Goal: Task Accomplishment & Management: Manage account settings

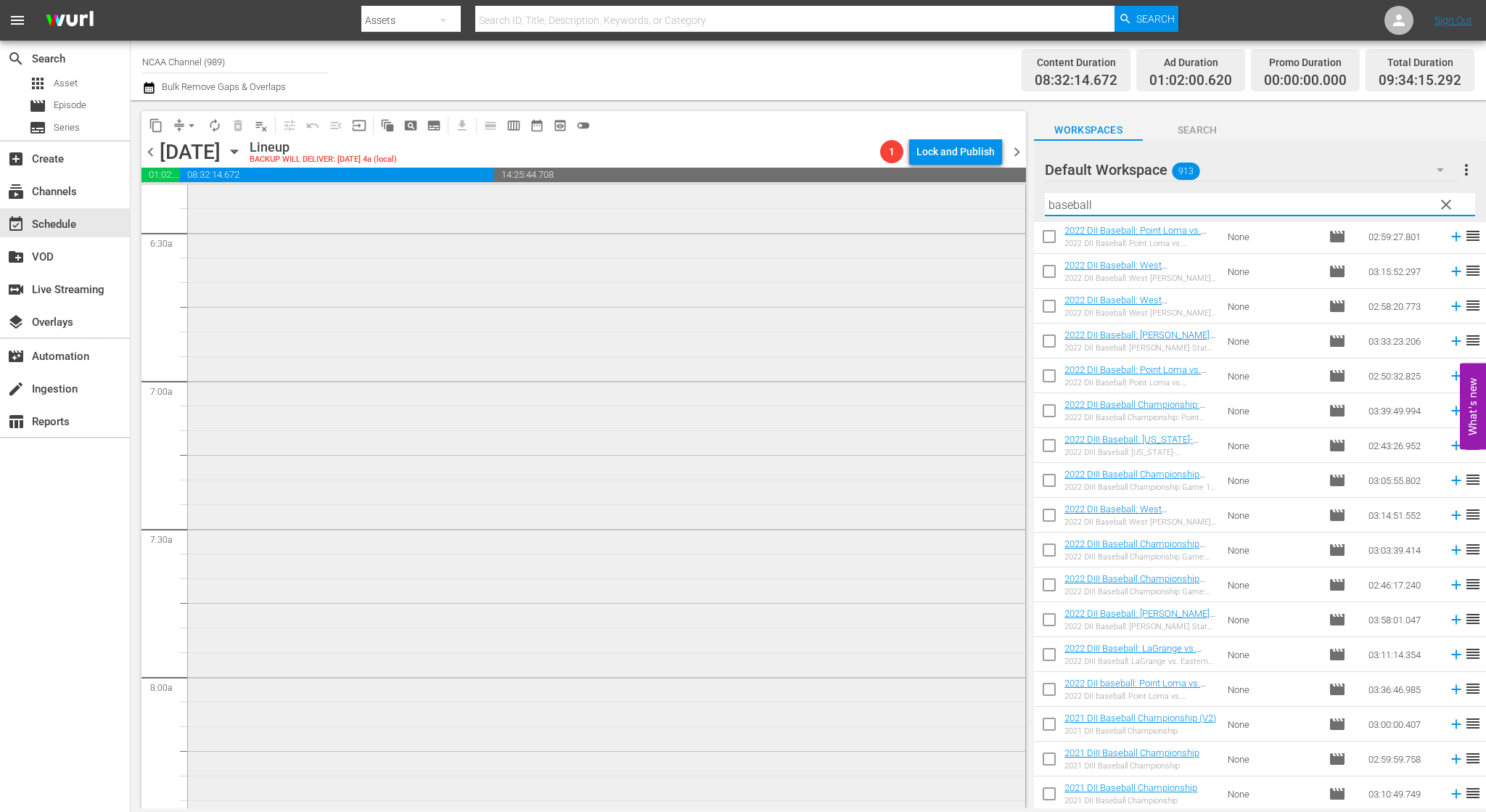
scroll to position [2177, 0]
click at [1021, 147] on span "chevron_right" at bounding box center [1017, 152] width 18 height 18
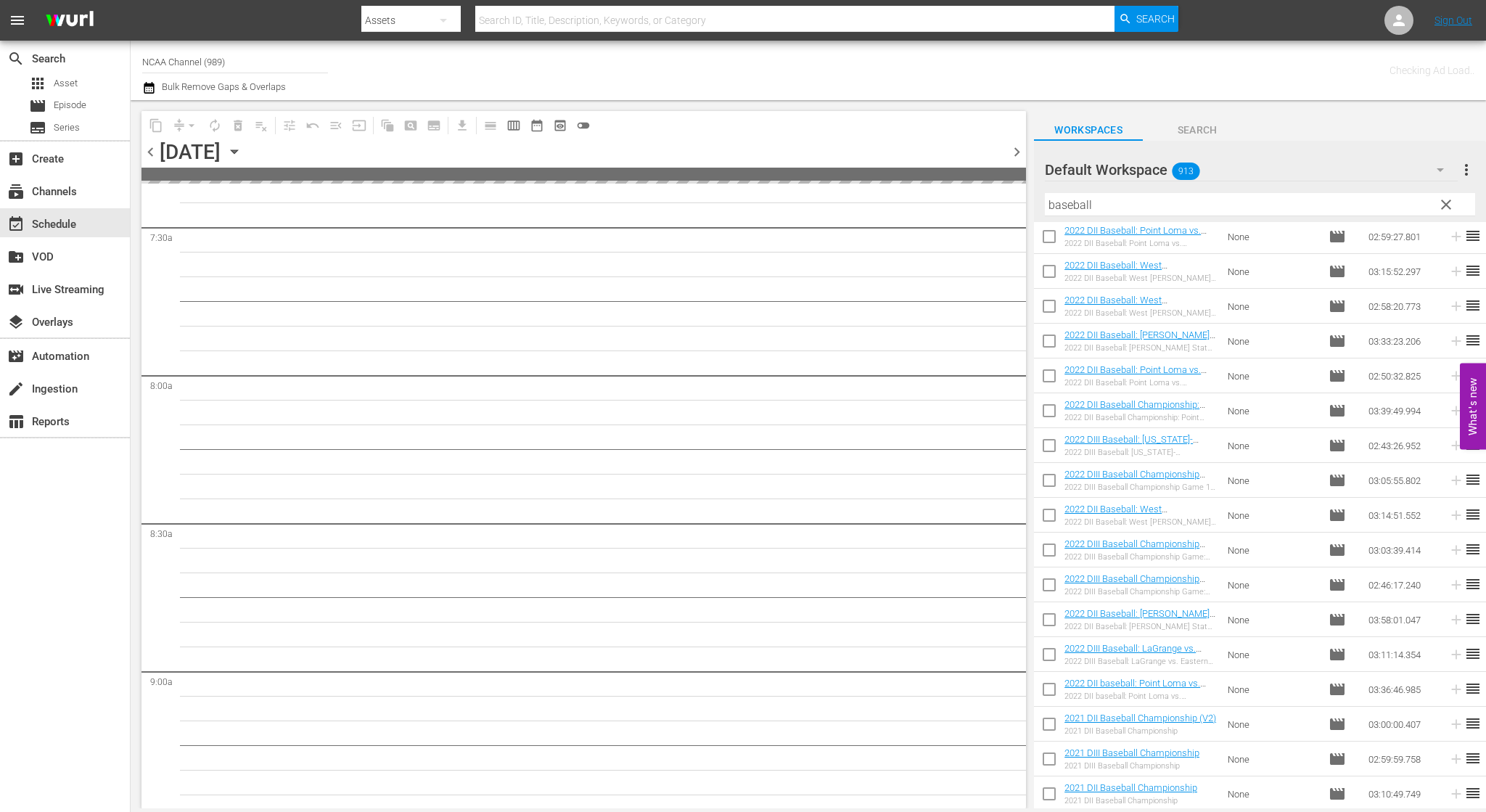
scroll to position [2201, 0]
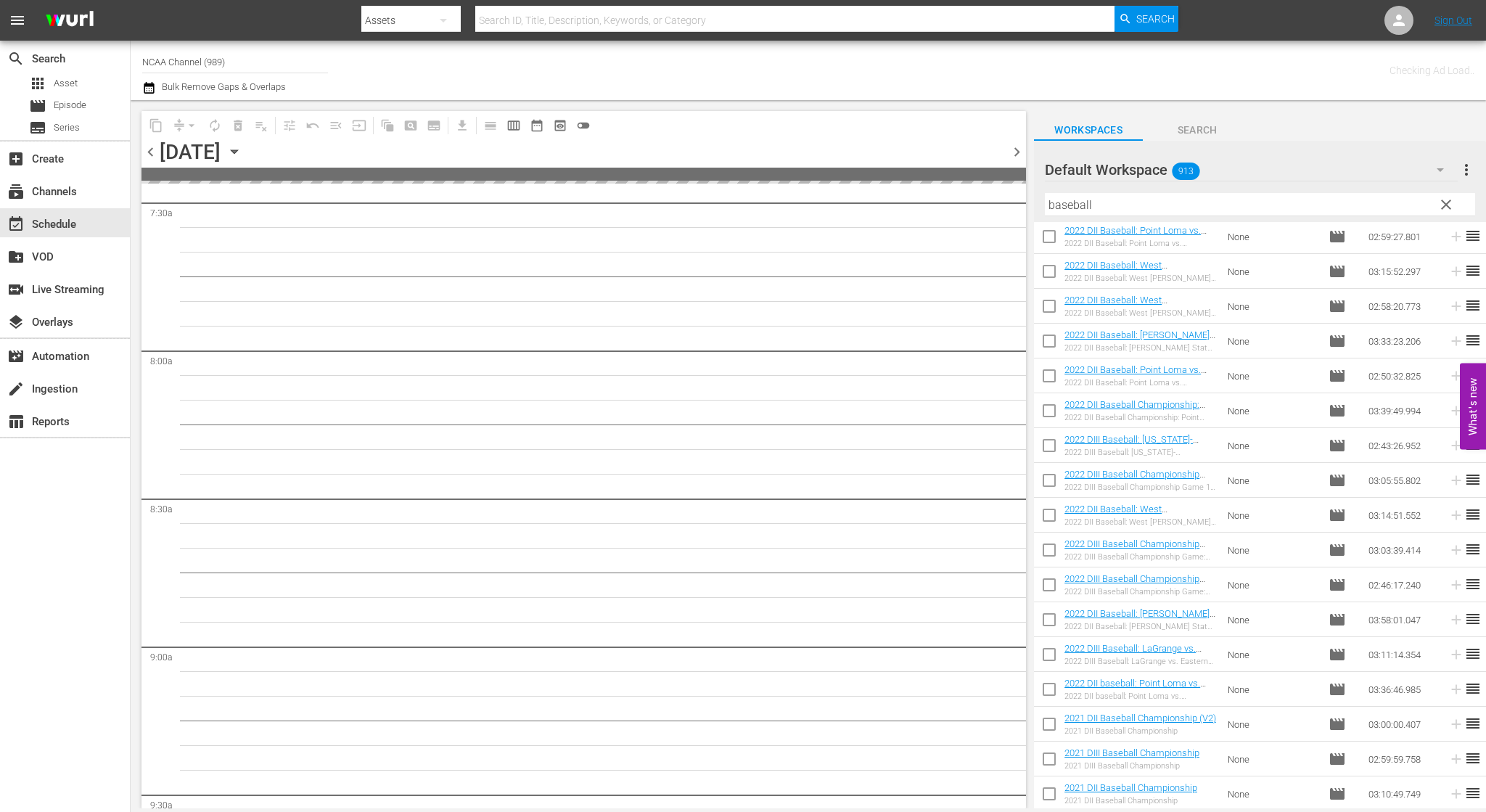
click at [1106, 204] on input "baseball" at bounding box center [1259, 204] width 430 height 24
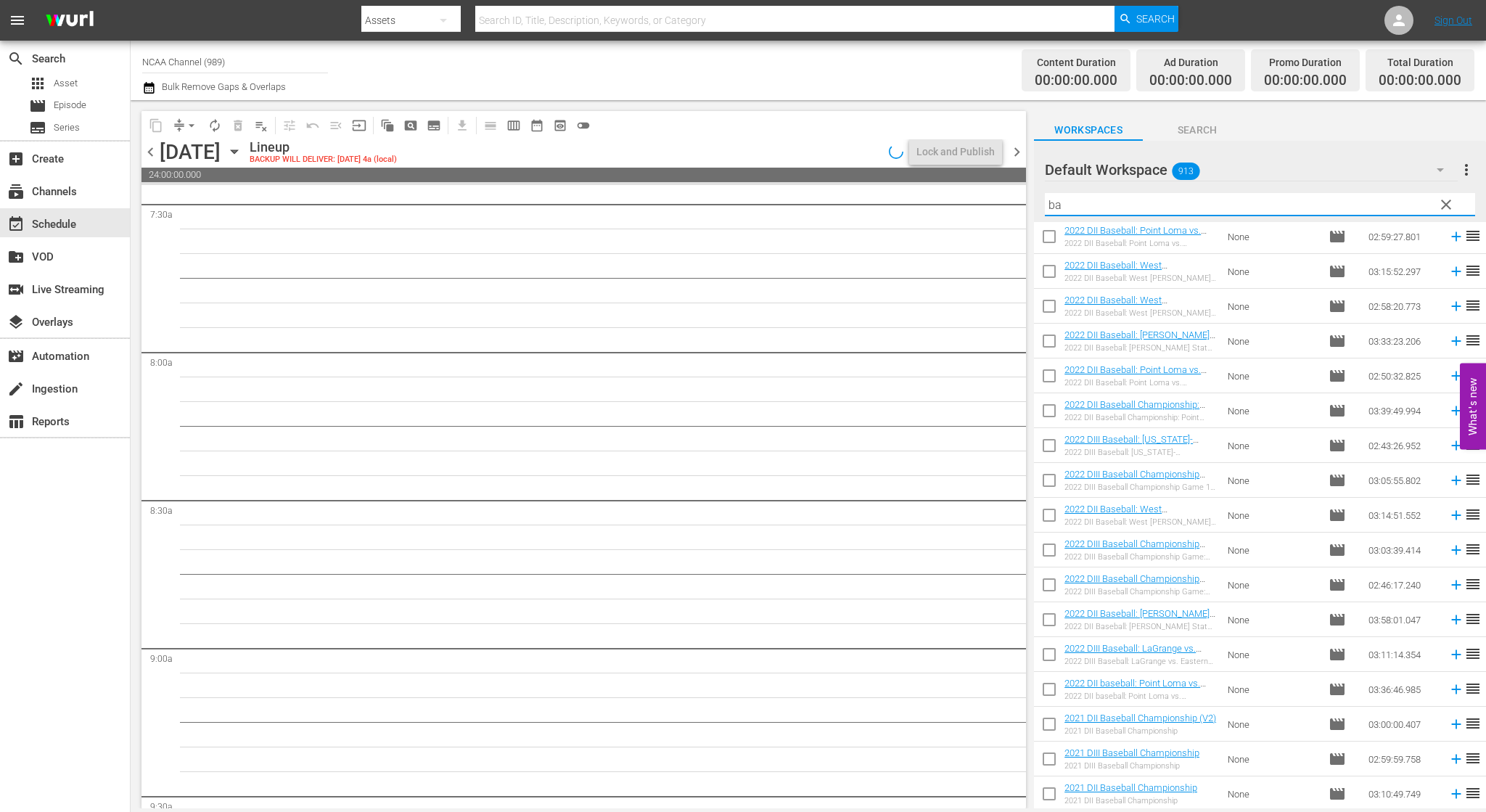
type input "b"
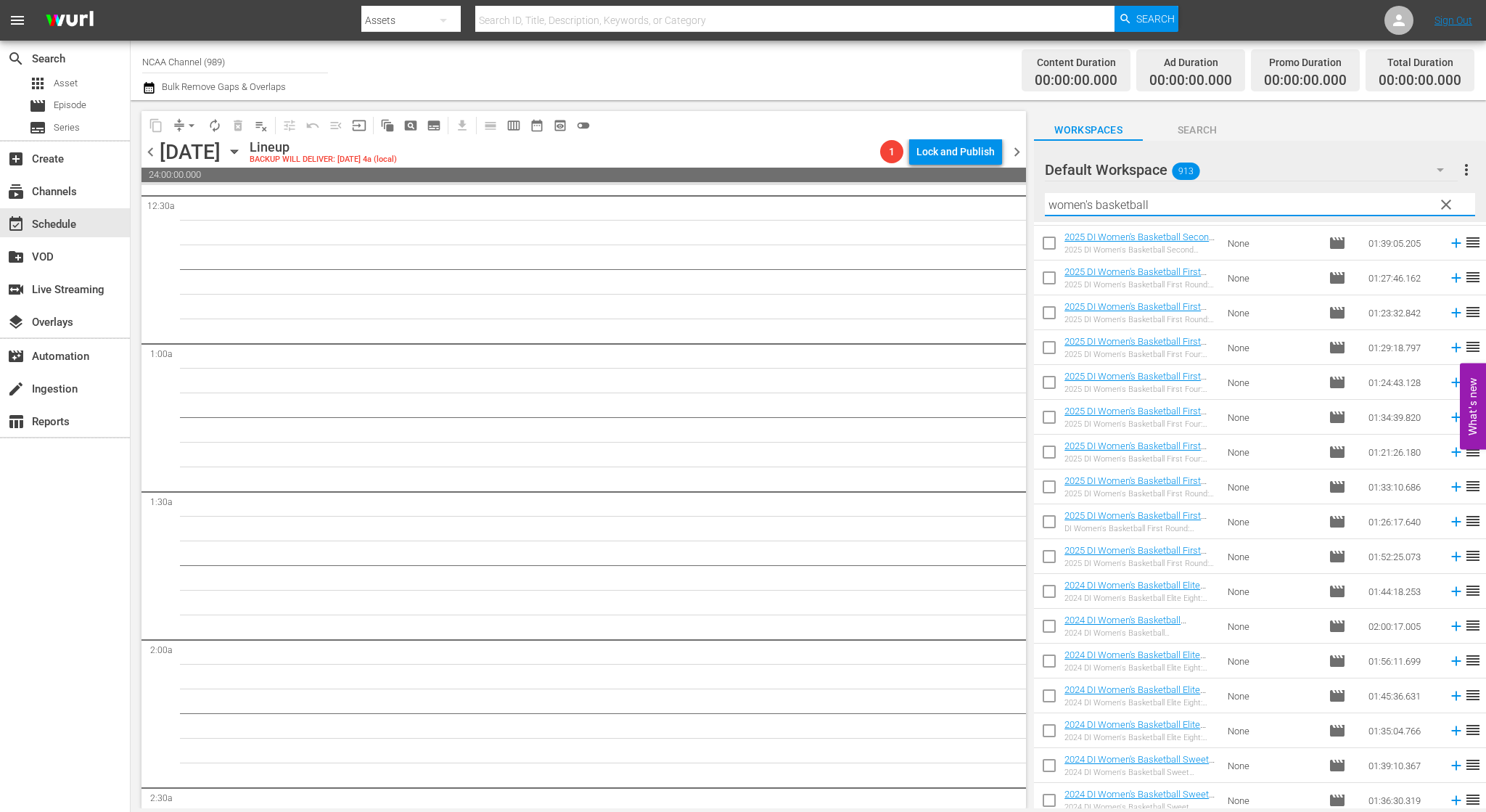
scroll to position [0, 0]
type input "women's basketball"
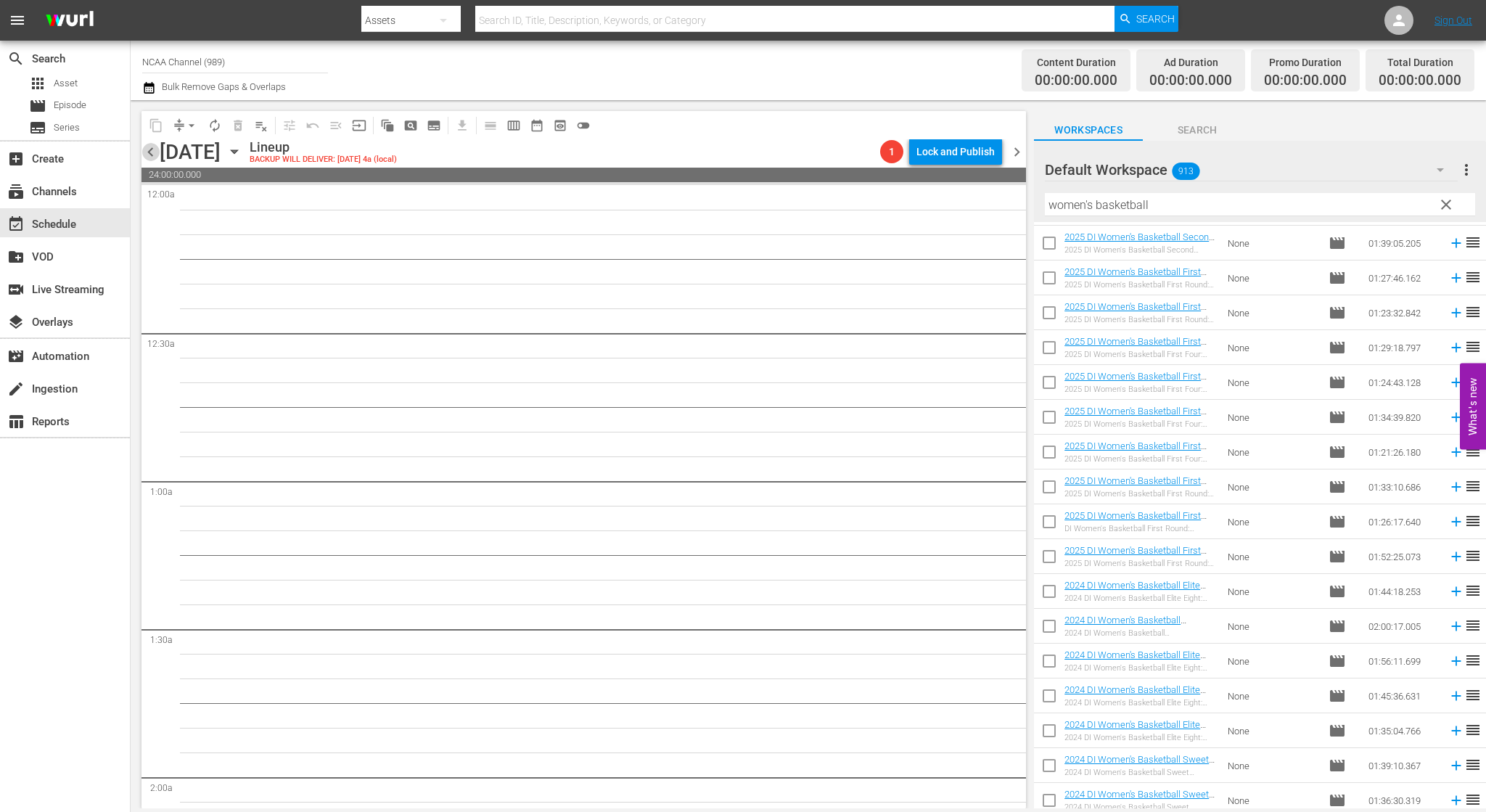
click at [147, 148] on span "chevron_left" at bounding box center [150, 152] width 18 height 18
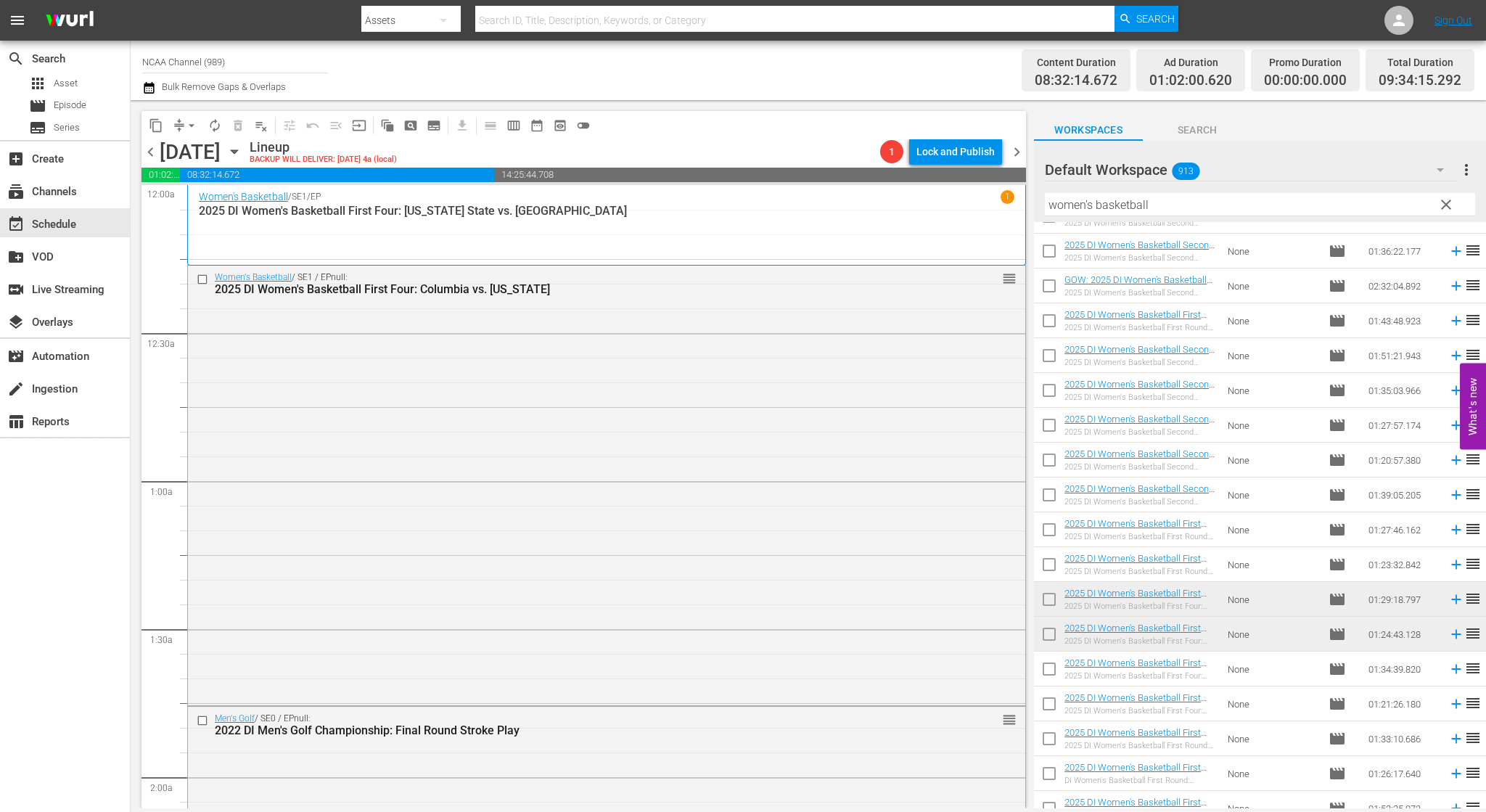
scroll to position [1451, 0]
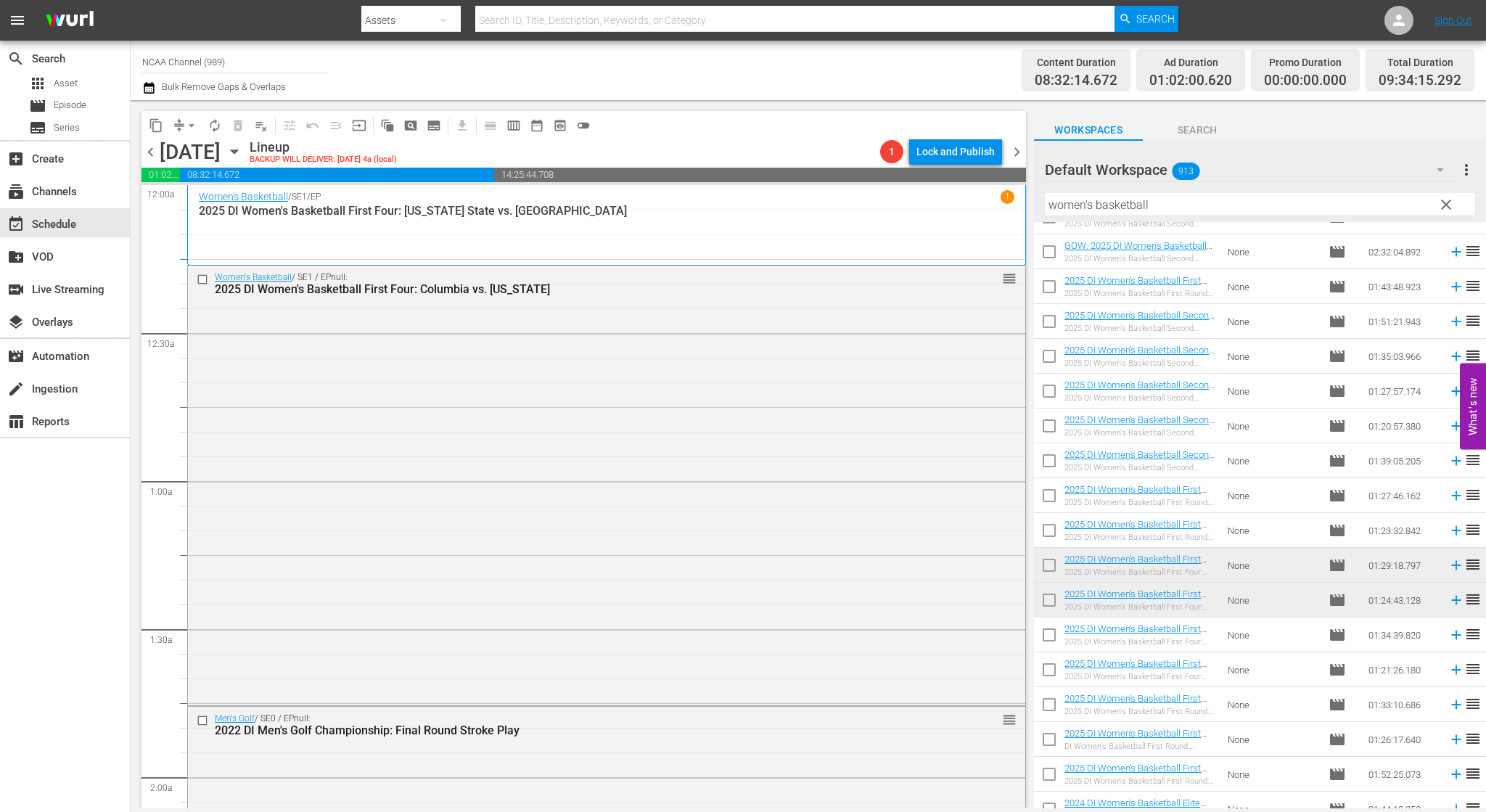
click at [1012, 153] on span "chevron_right" at bounding box center [1017, 152] width 18 height 18
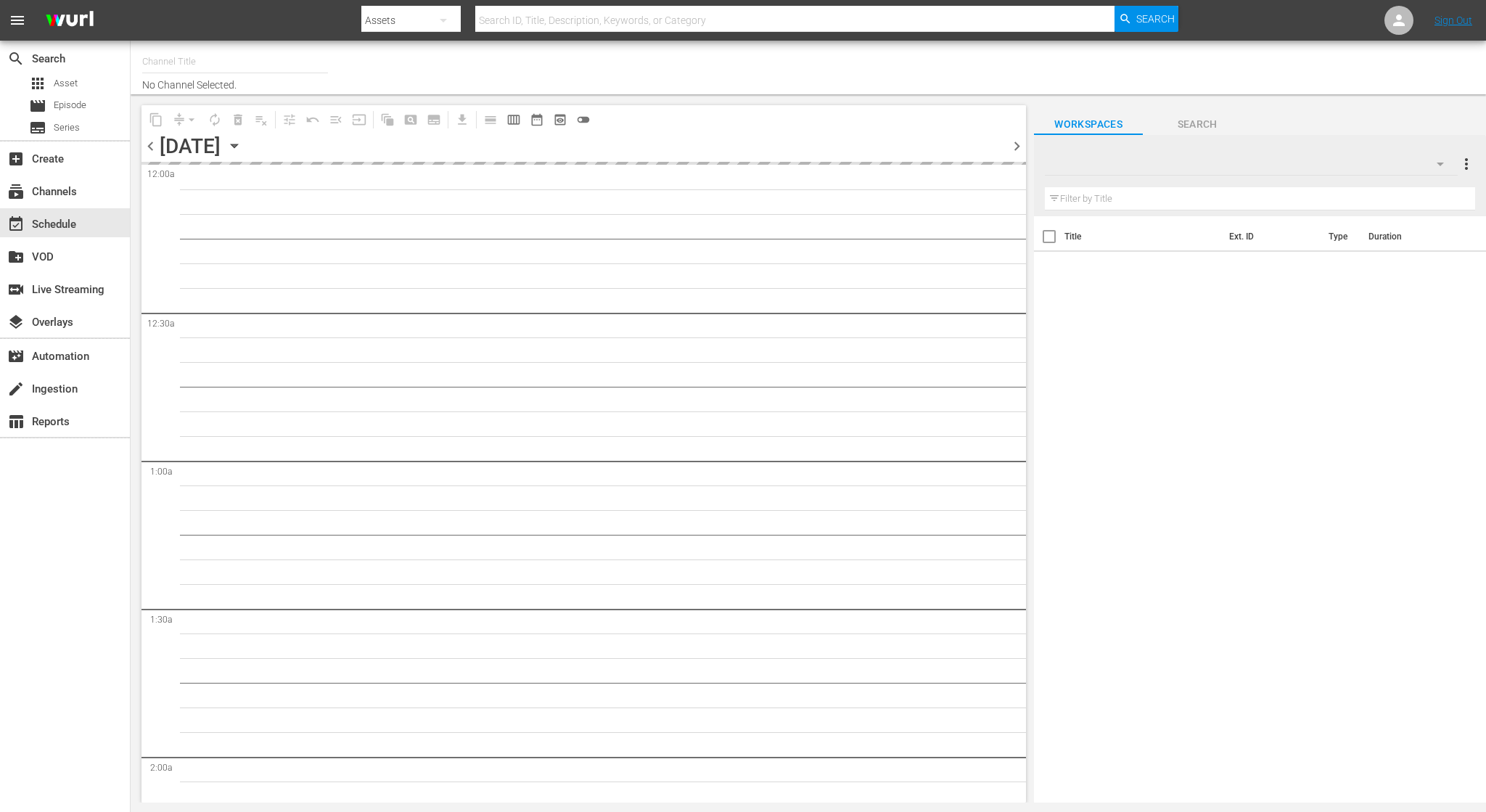
type input "NCAA Channel (989)"
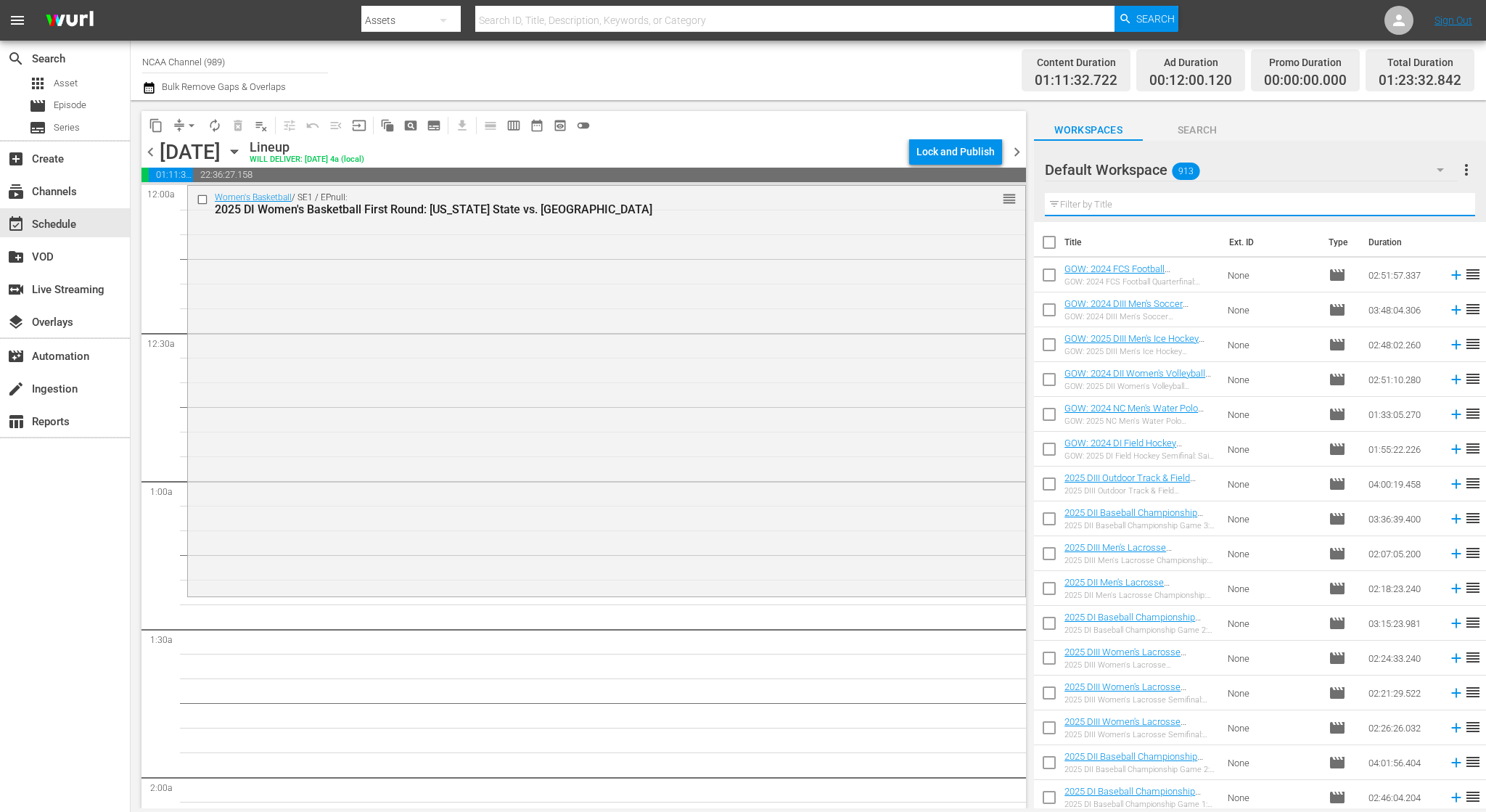
click at [1118, 197] on input "text" at bounding box center [1259, 204] width 430 height 24
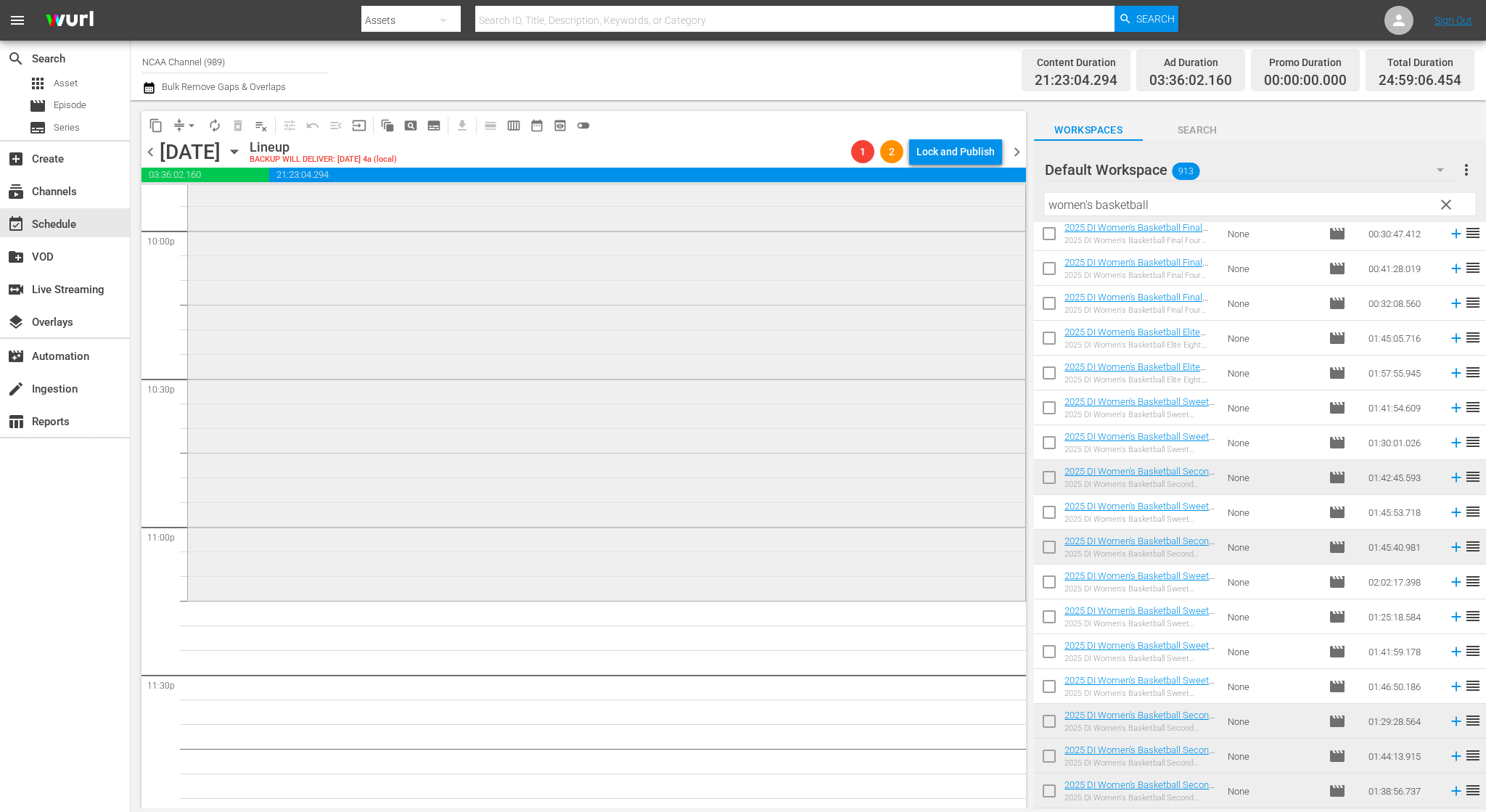
scroll to position [6481, 0]
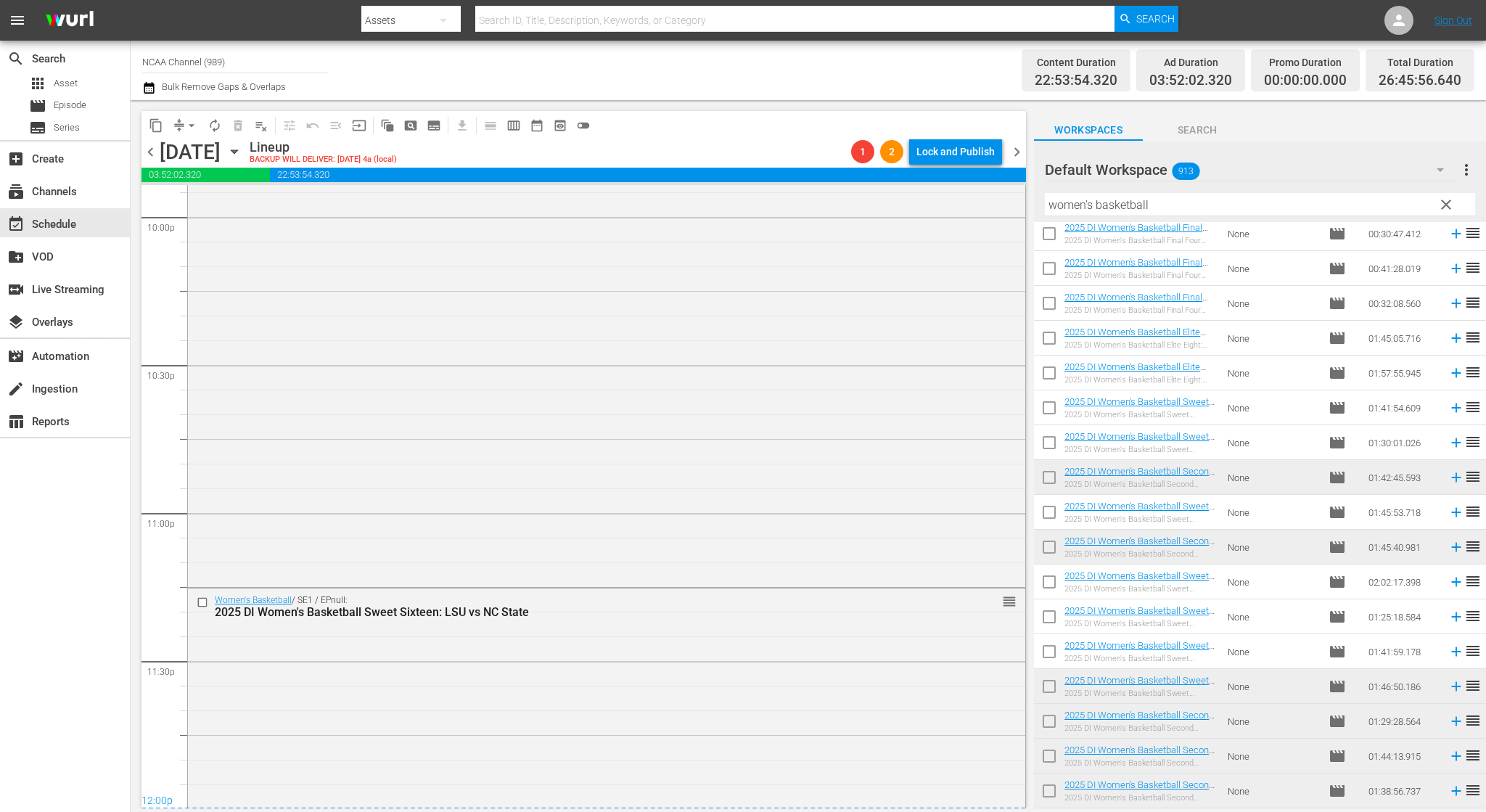
click at [153, 153] on span "chevron_left" at bounding box center [150, 152] width 18 height 18
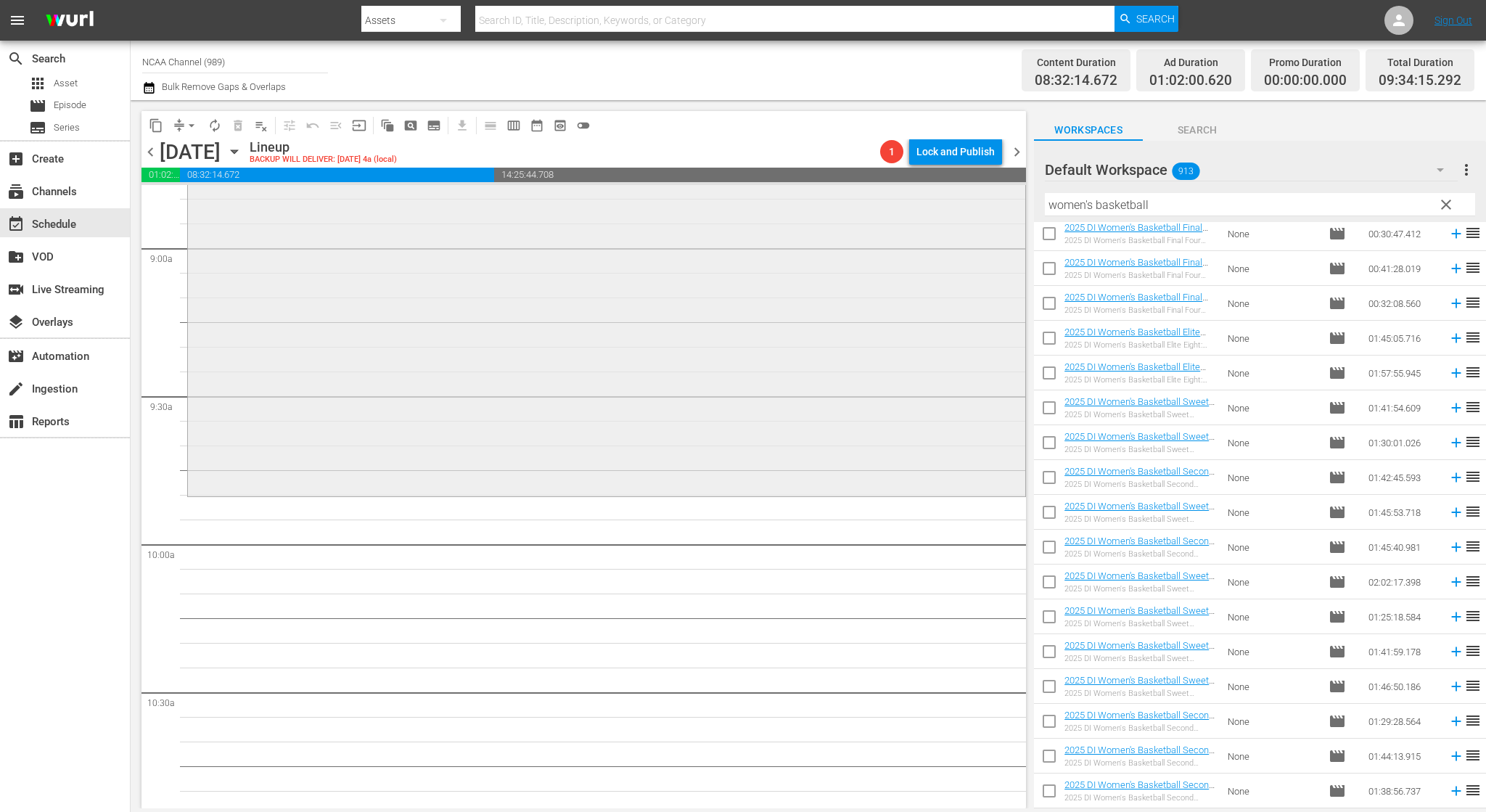
scroll to position [2609, 0]
drag, startPoint x: 1173, startPoint y: 201, endPoint x: 689, endPoint y: 113, distance: 491.9
click at [778, 132] on div "content_copy compress arrow_drop_down autorenew_outlined delete_forever_outline…" at bounding box center [808, 454] width 1355 height 708
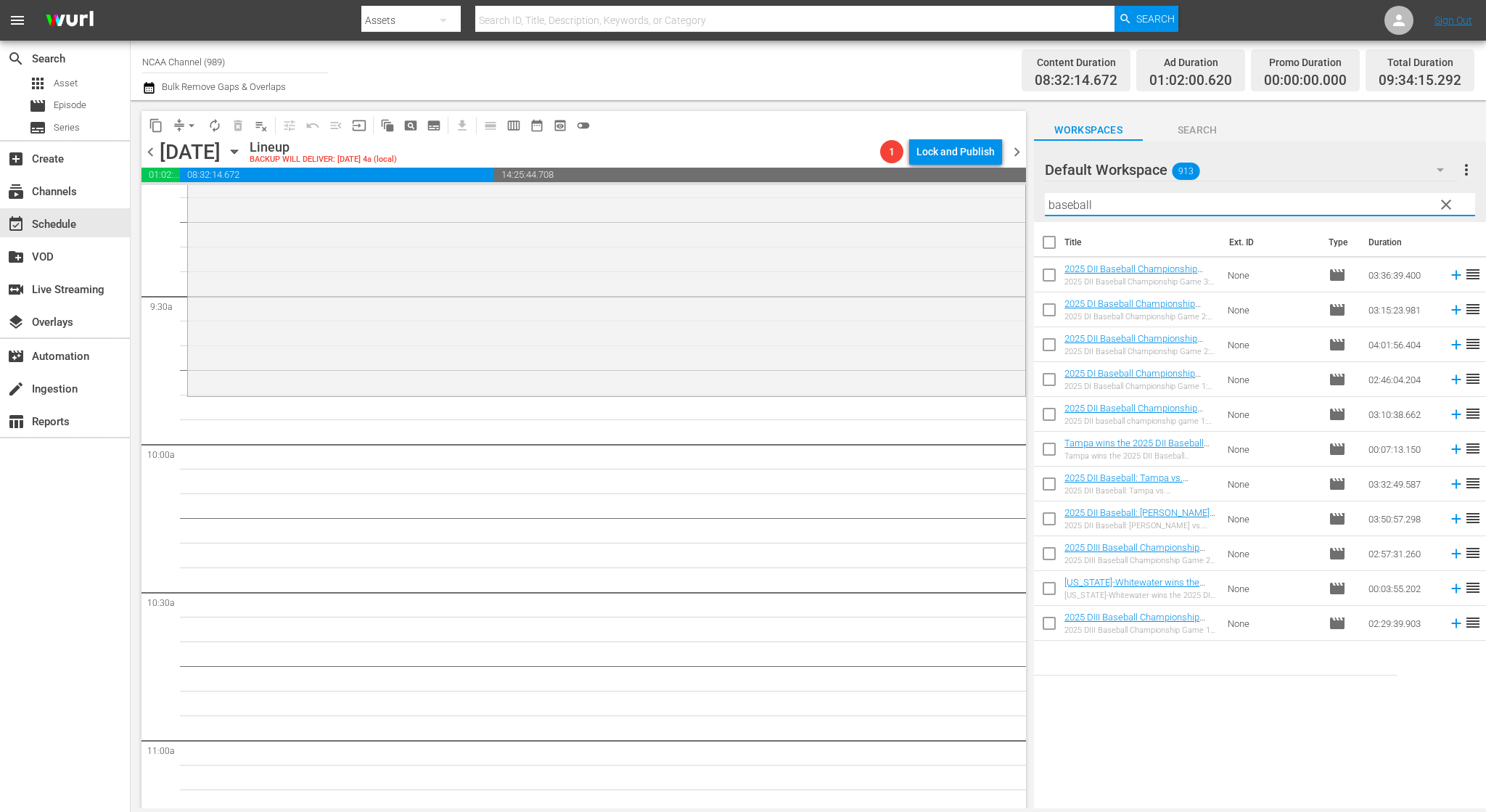
scroll to position [2754, 0]
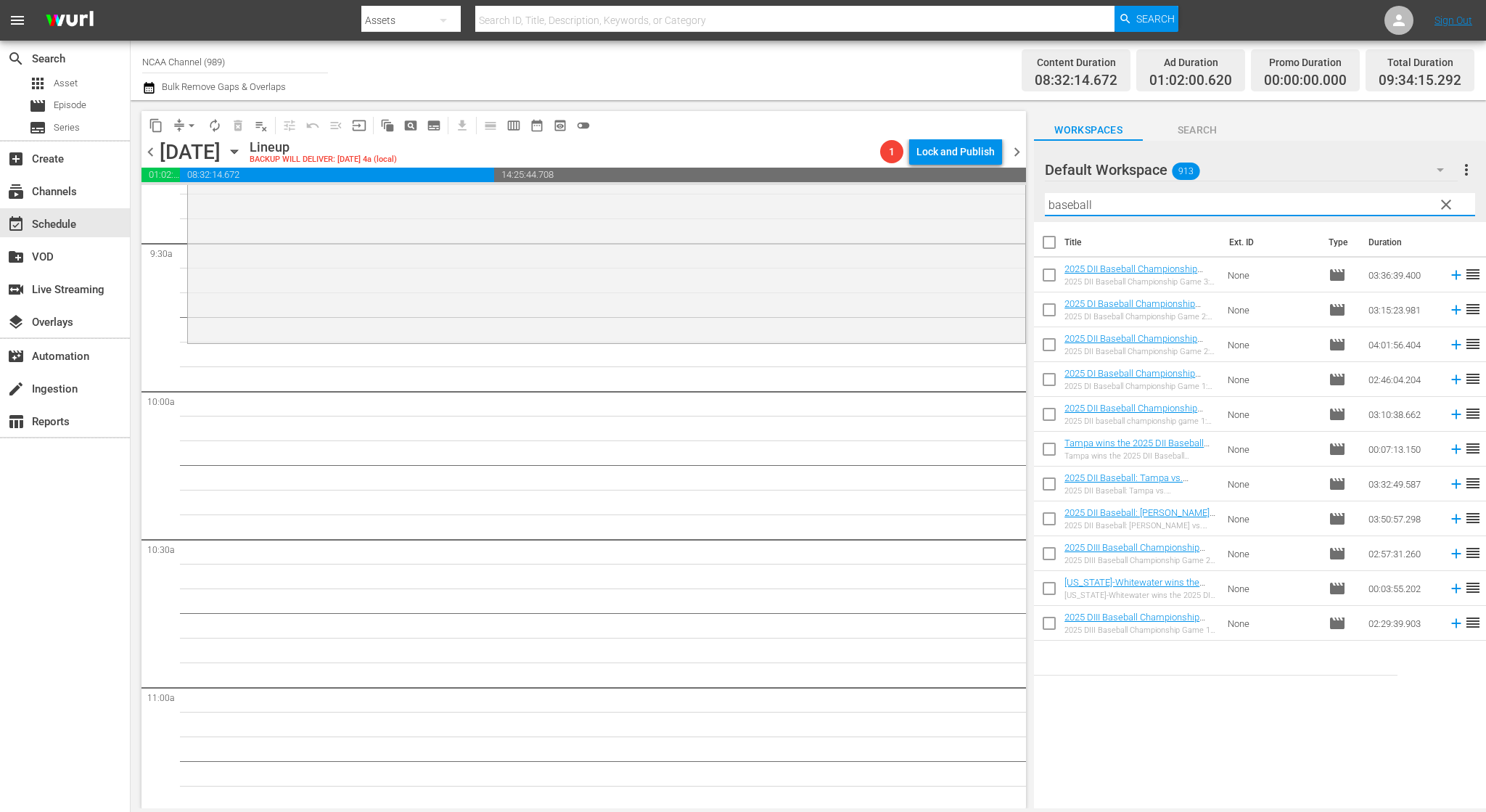
type input "baseball"
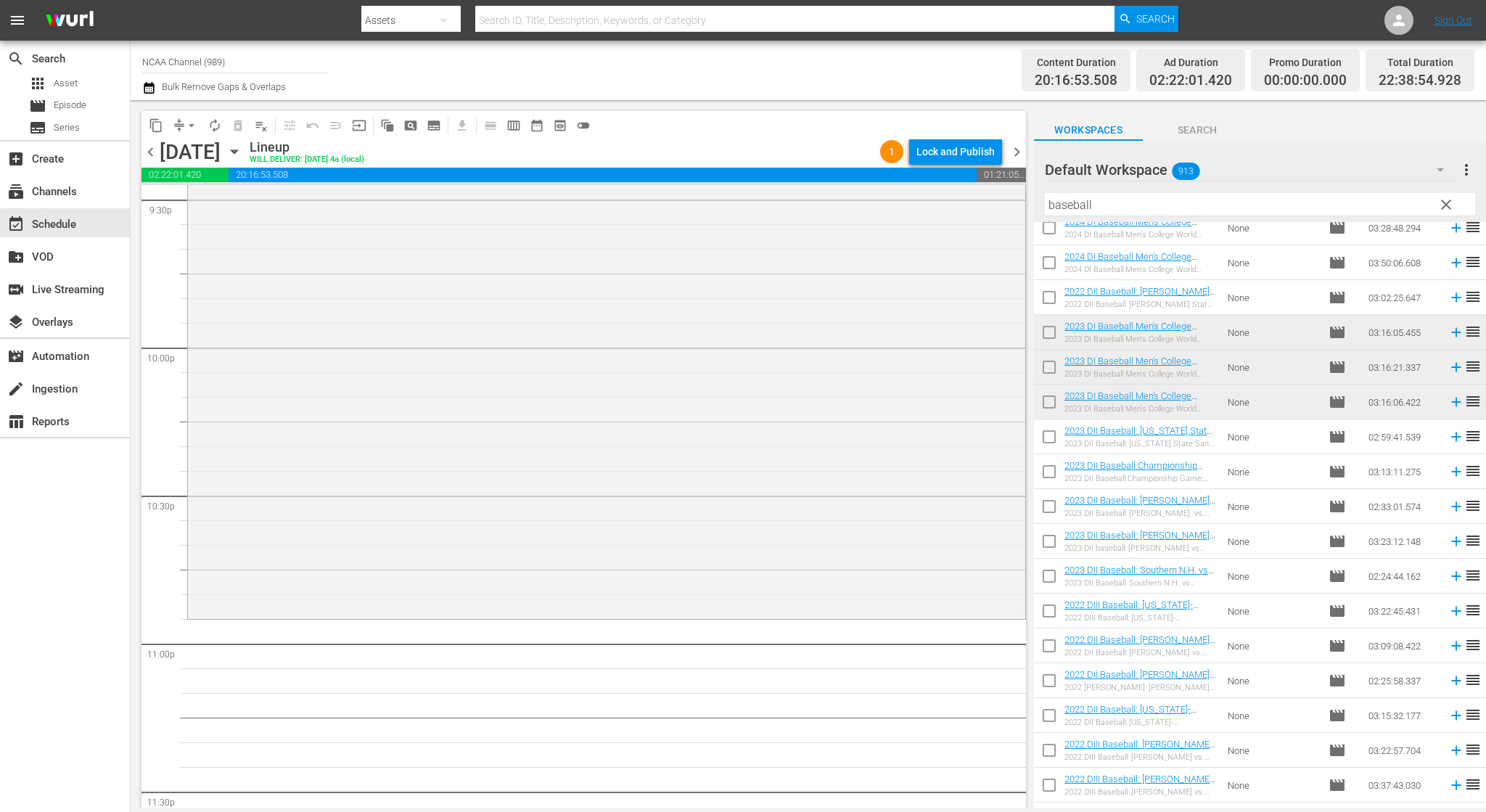
scroll to position [6481, 0]
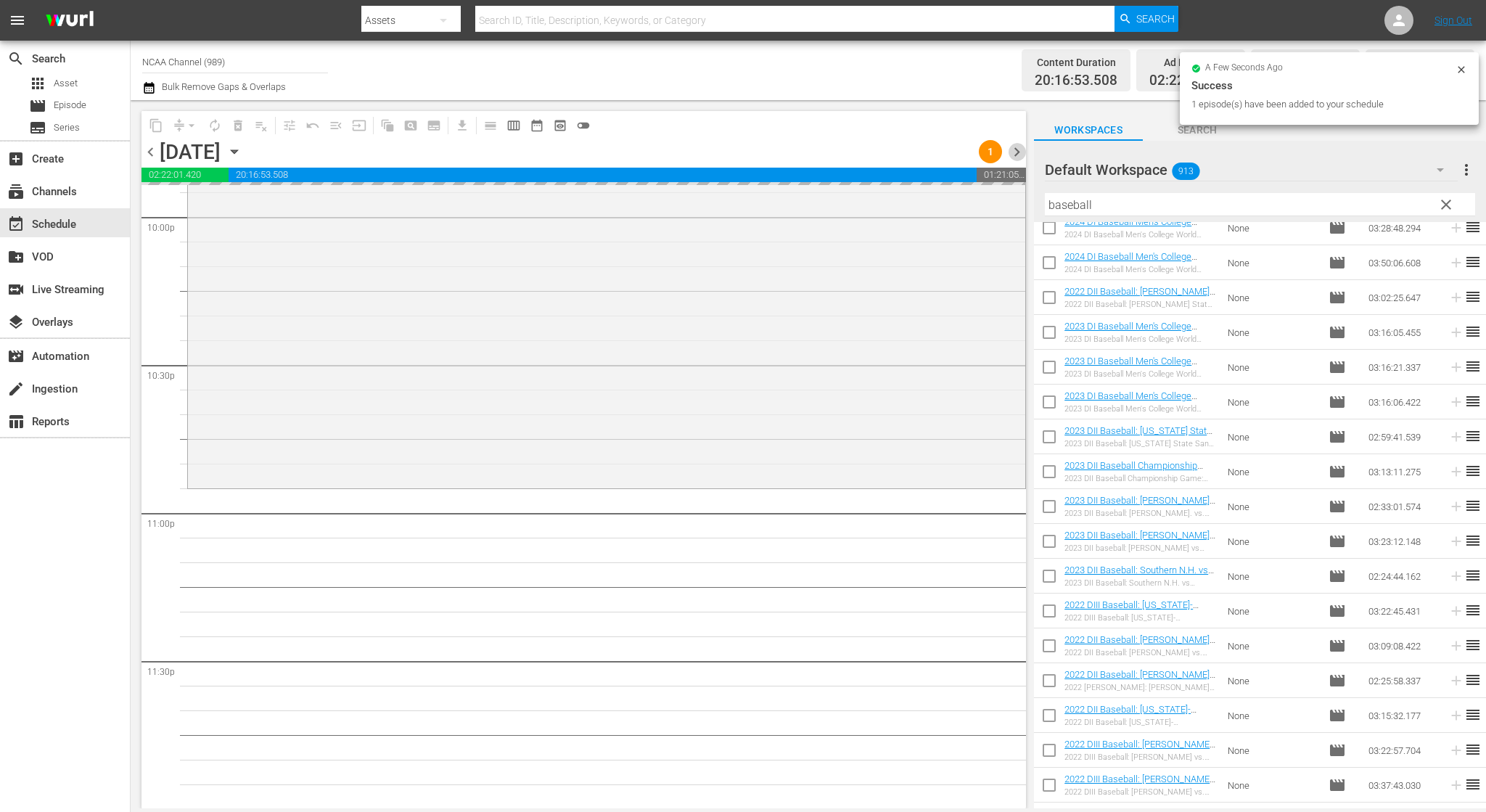
click at [1017, 150] on span "chevron_right" at bounding box center [1017, 152] width 18 height 18
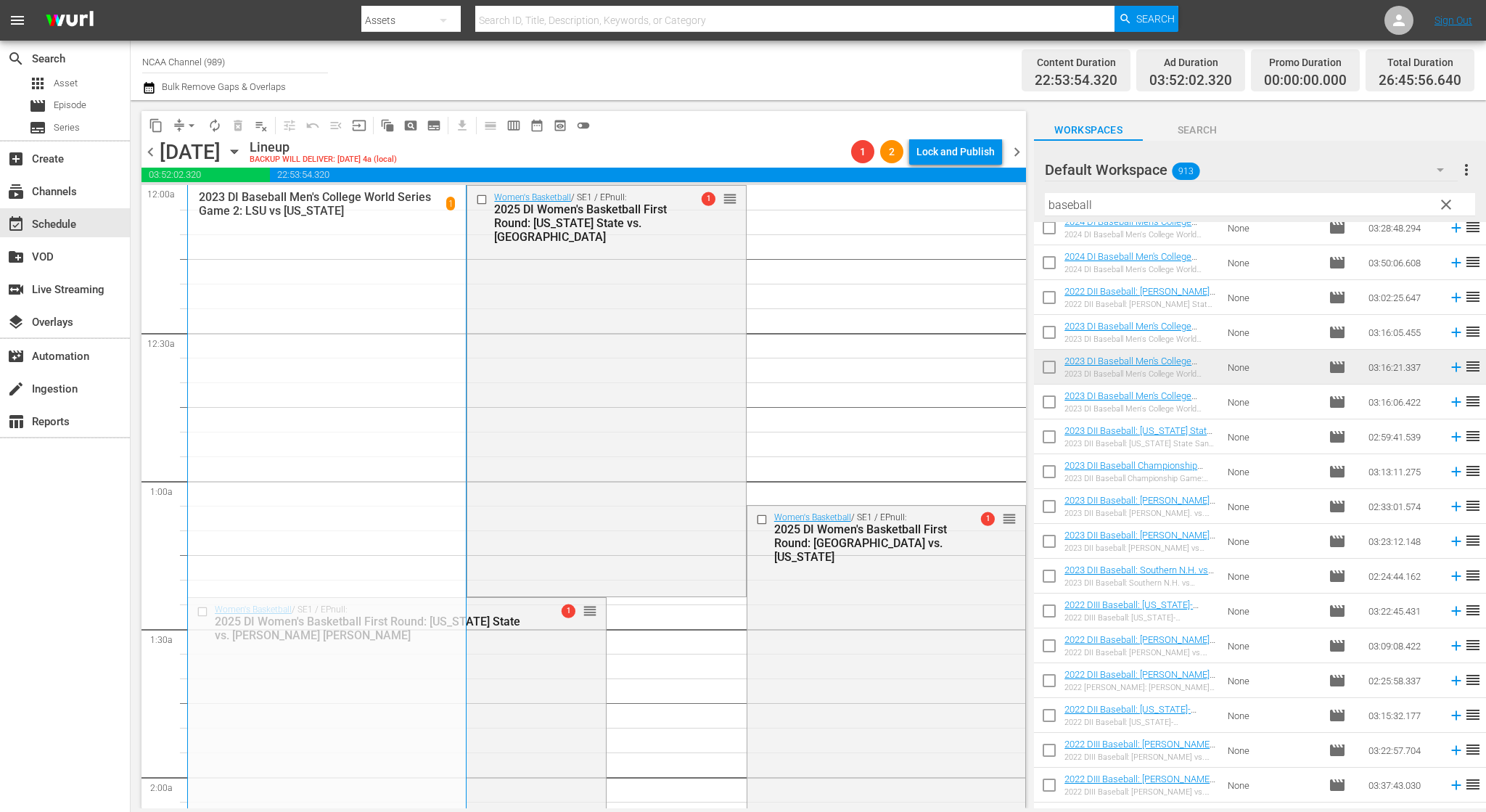
click at [191, 133] on button "arrow_drop_down" at bounding box center [191, 125] width 24 height 24
click at [203, 206] on li "Align to End of Previous Day" at bounding box center [192, 202] width 152 height 24
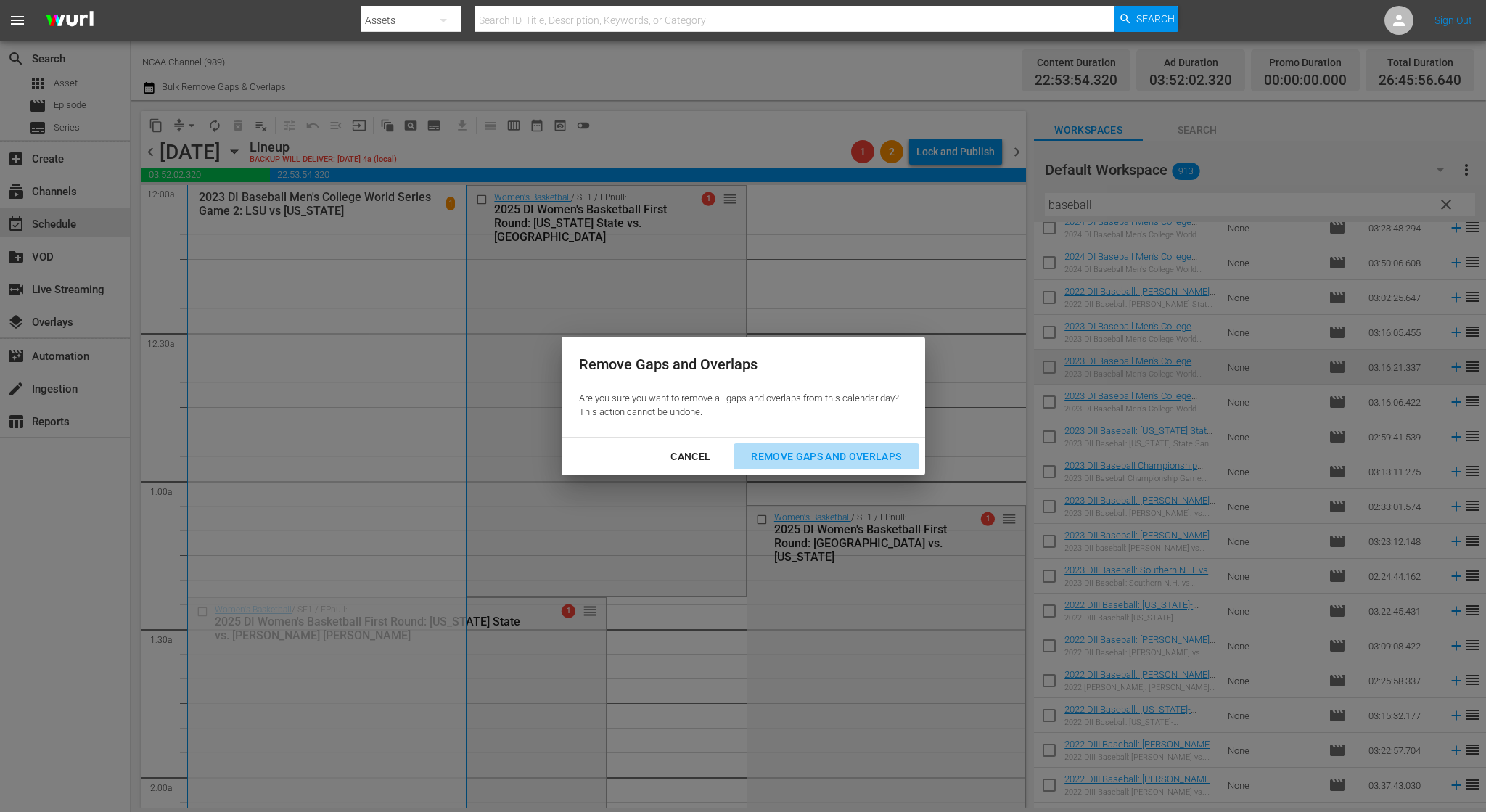
click at [800, 456] on div "Remove Gaps and Overlaps" at bounding box center [826, 457] width 173 height 18
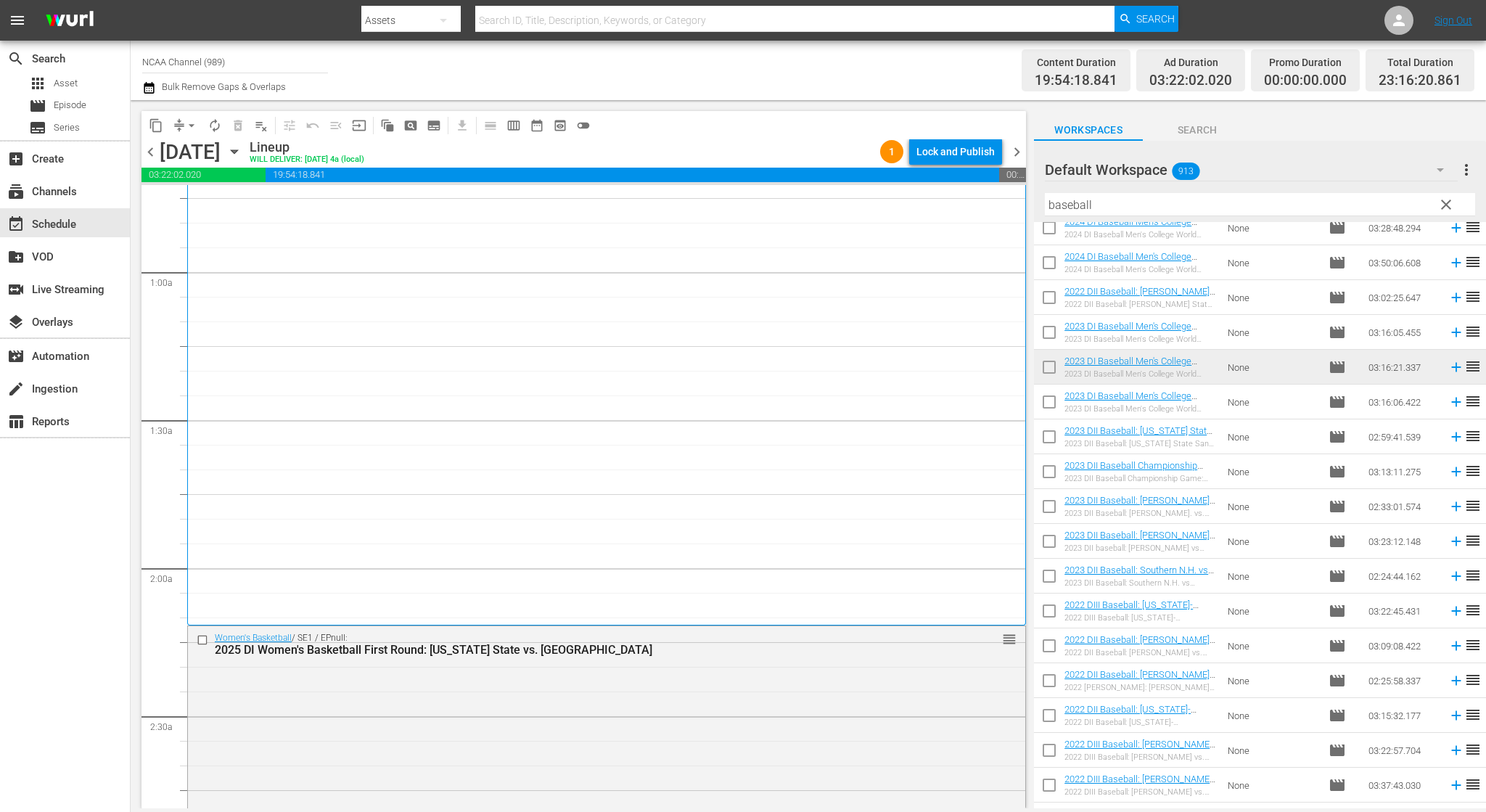
scroll to position [290, 0]
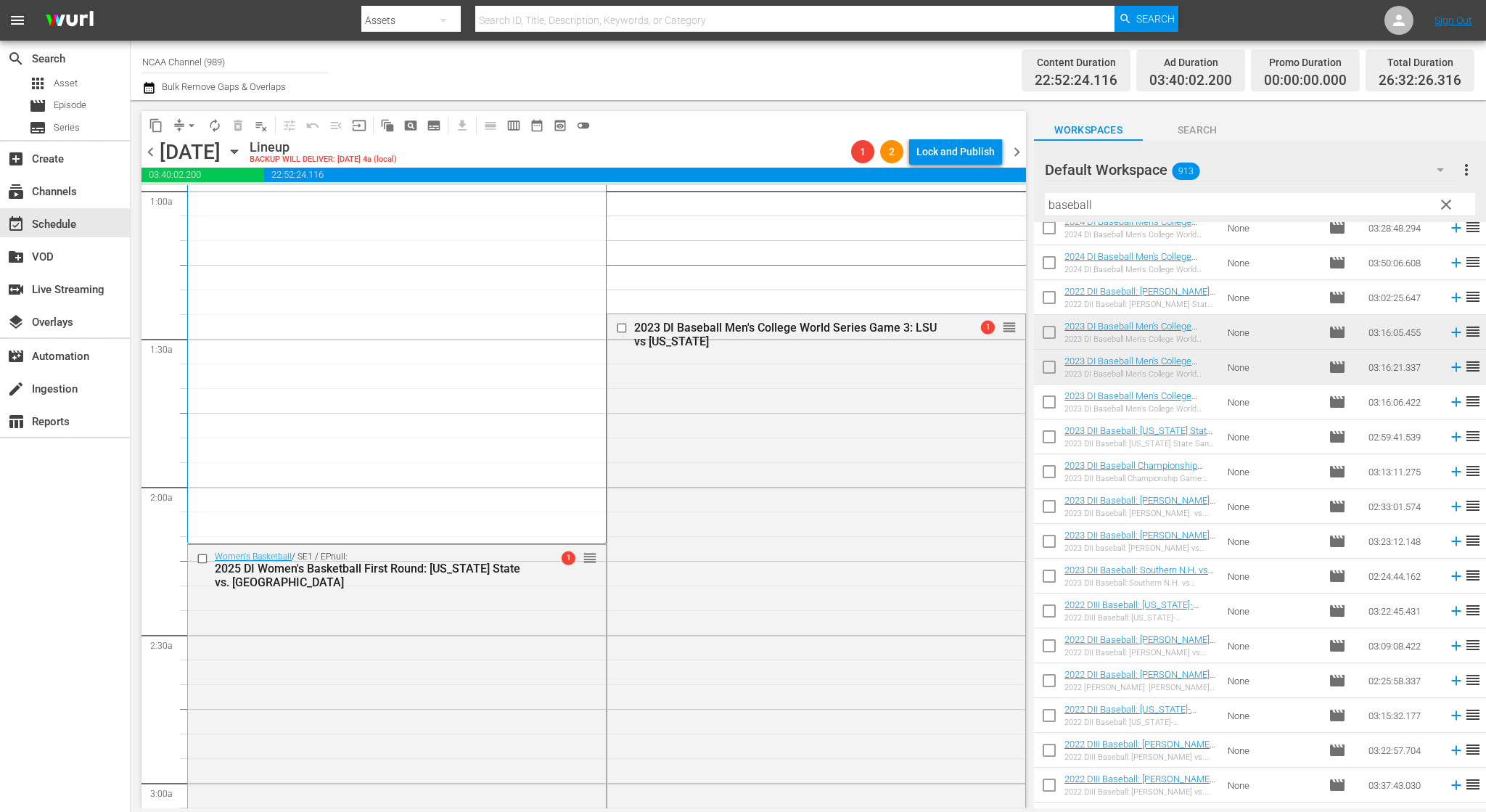
click at [189, 132] on button "arrow_drop_down" at bounding box center [191, 125] width 24 height 24
click at [222, 206] on li "Align to End of Previous Day" at bounding box center [192, 202] width 152 height 24
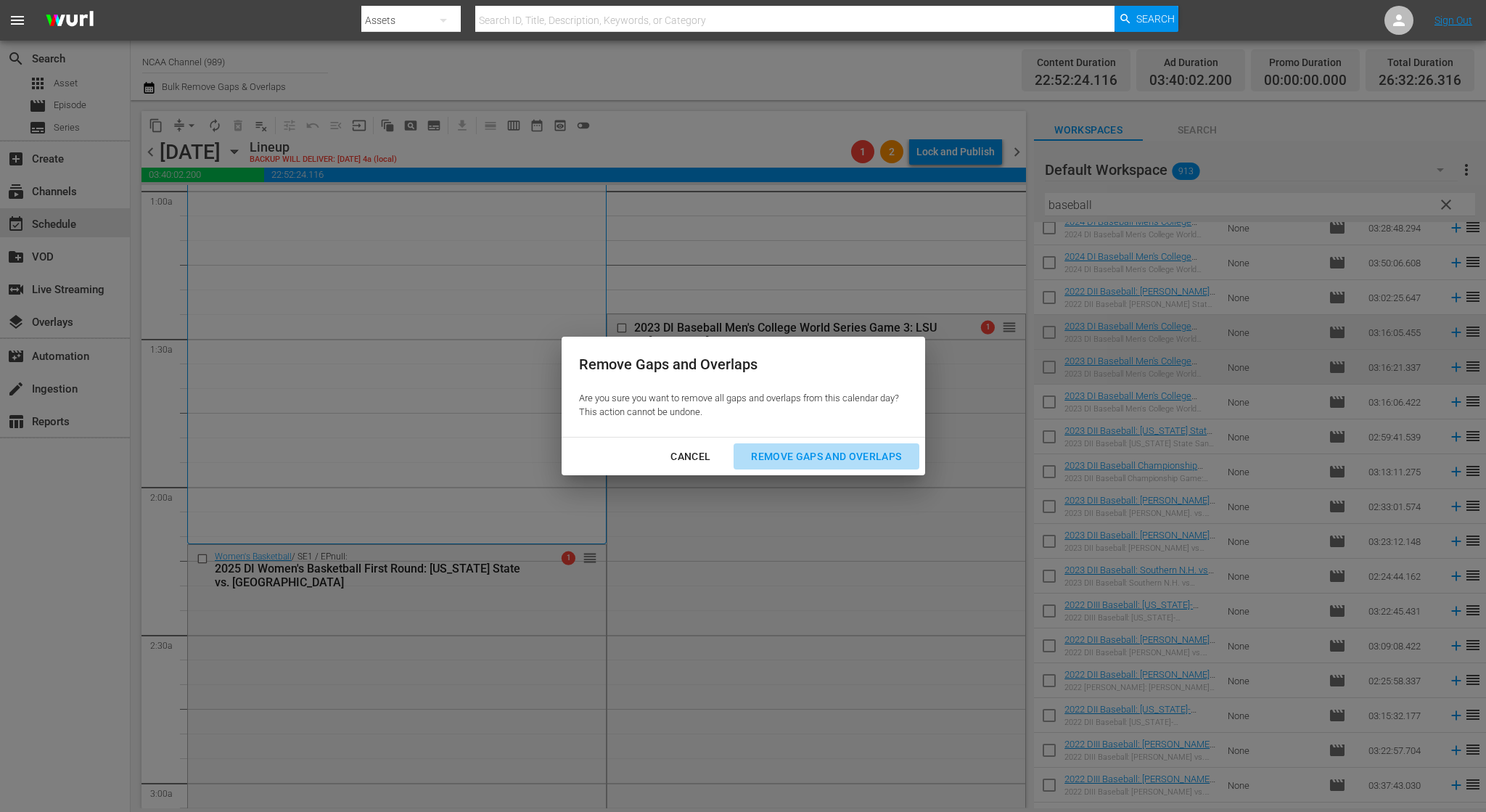
click at [824, 446] on button "Remove Gaps and Overlaps" at bounding box center [826, 456] width 185 height 27
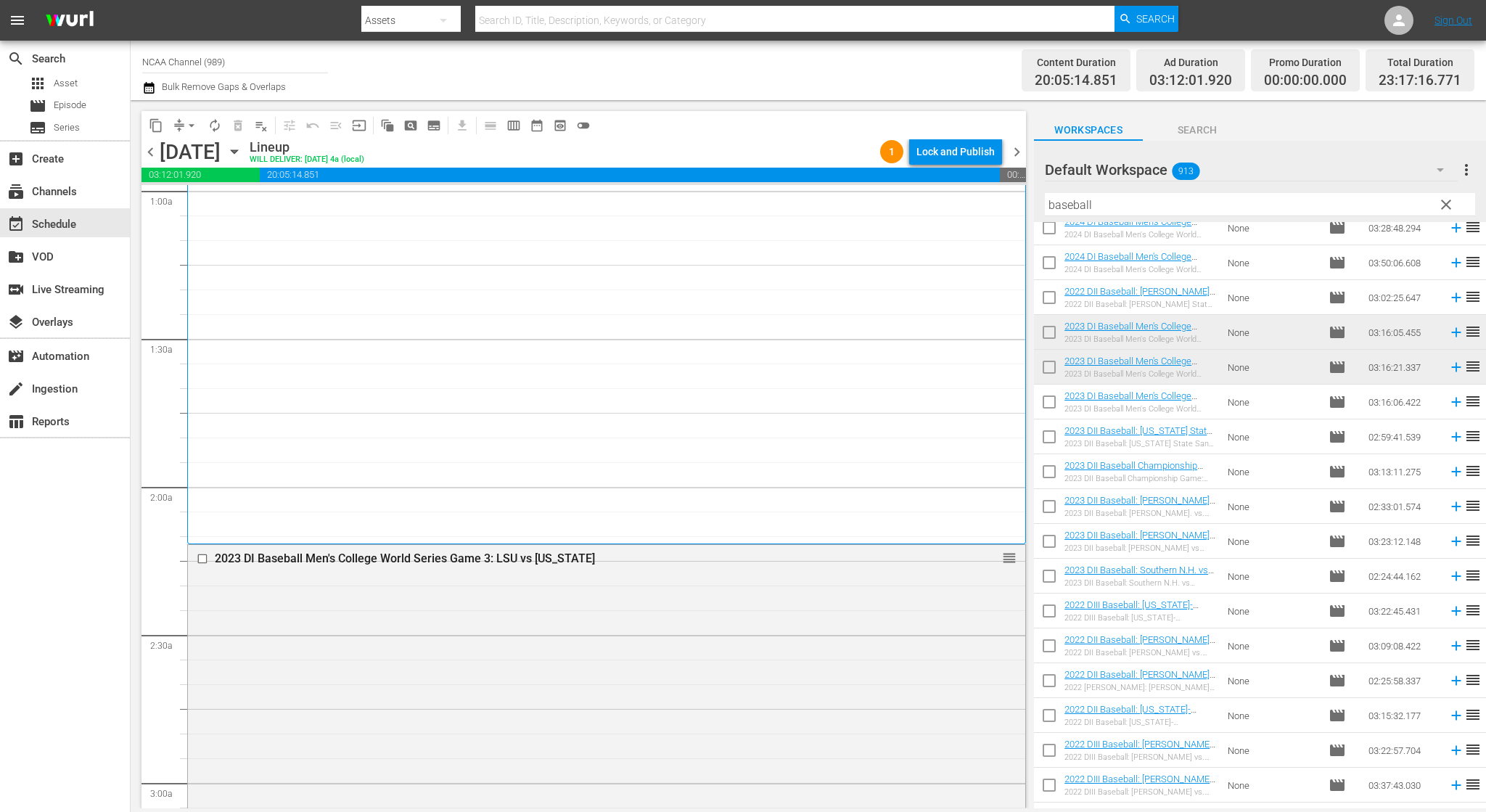
click at [154, 156] on span "chevron_left" at bounding box center [150, 152] width 18 height 18
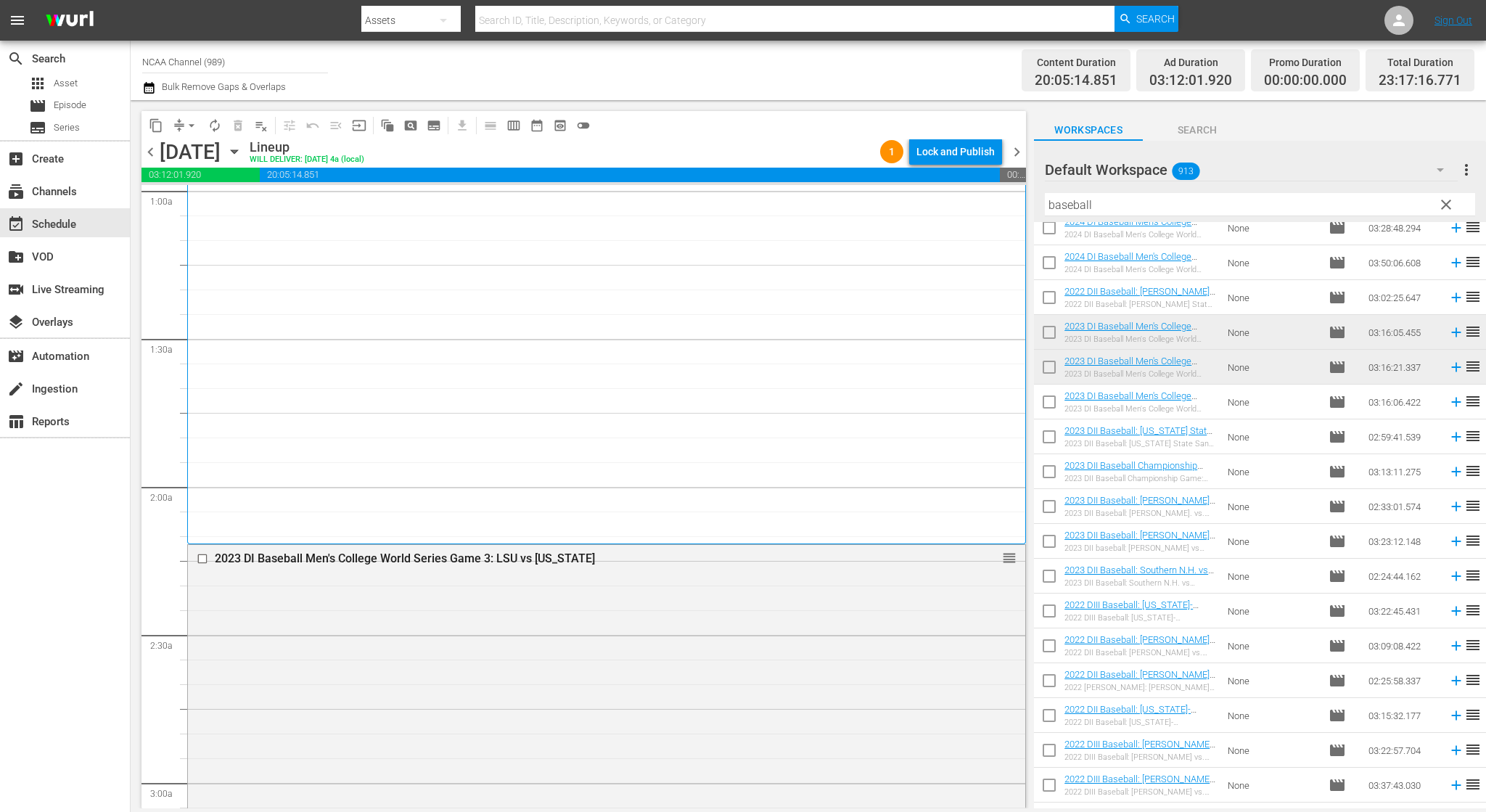
click at [154, 156] on span "chevron_left" at bounding box center [150, 152] width 18 height 18
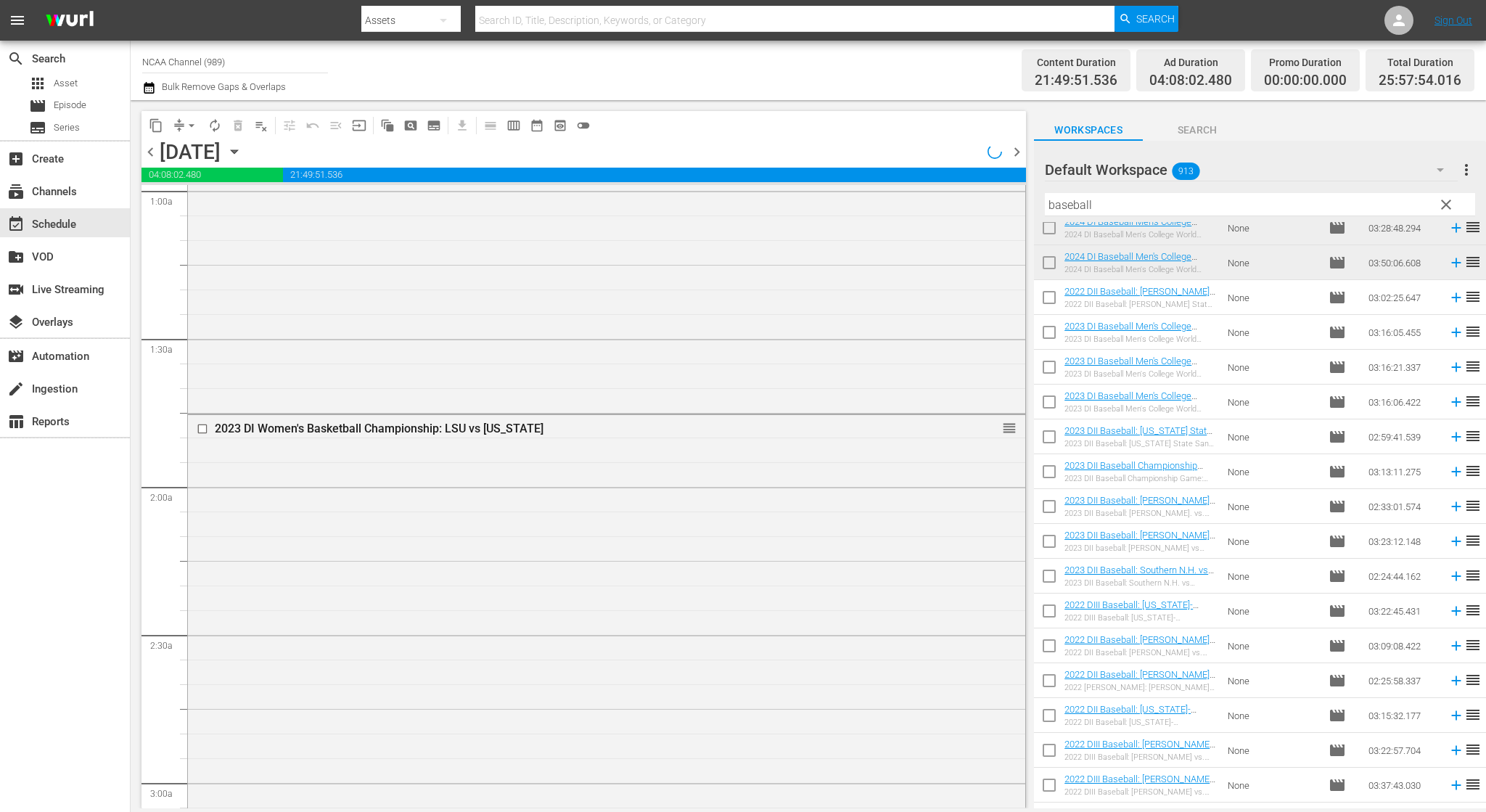
scroll to position [265, 0]
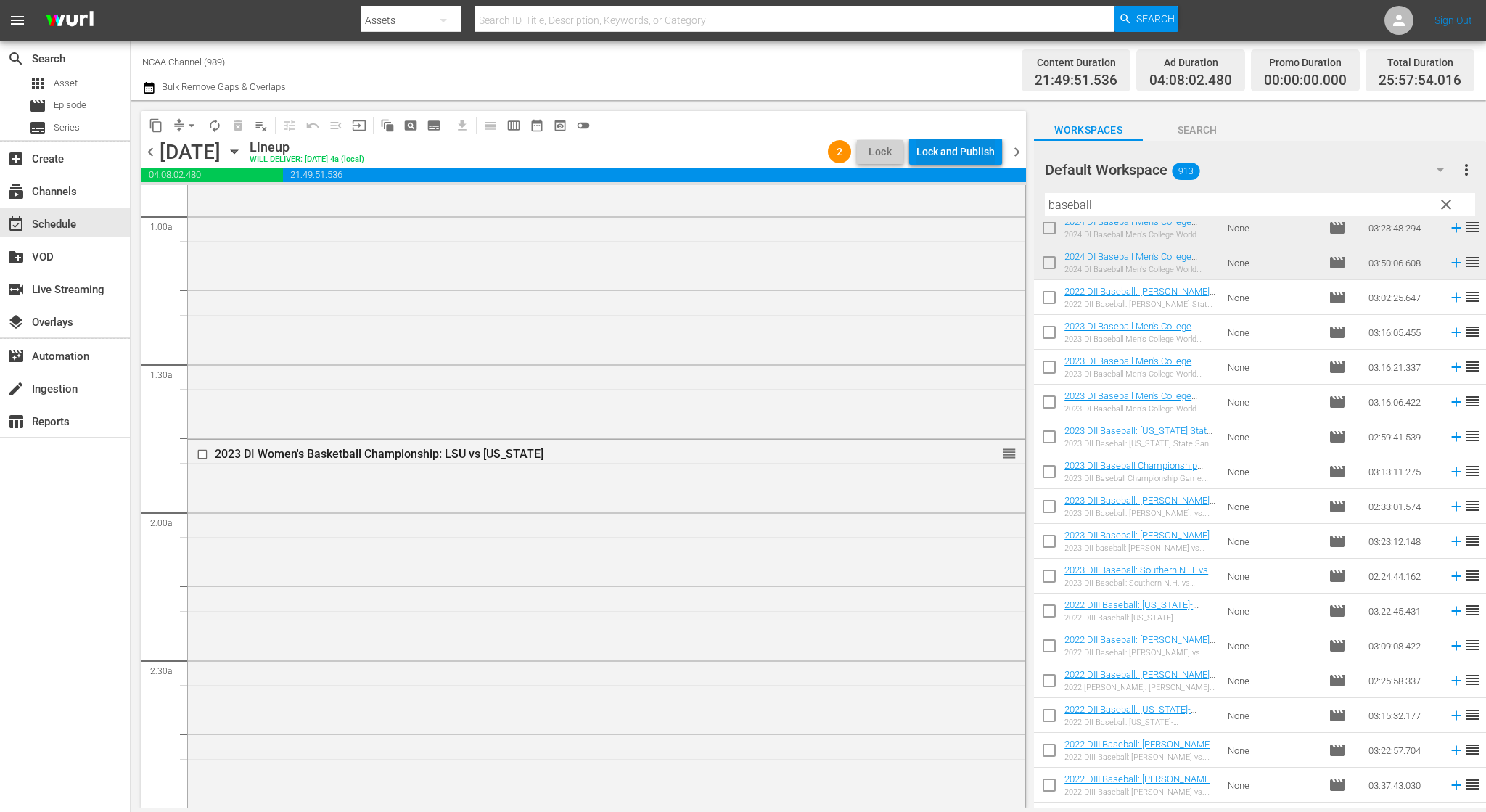
click at [941, 141] on div "Lock and Publish" at bounding box center [955, 151] width 78 height 26
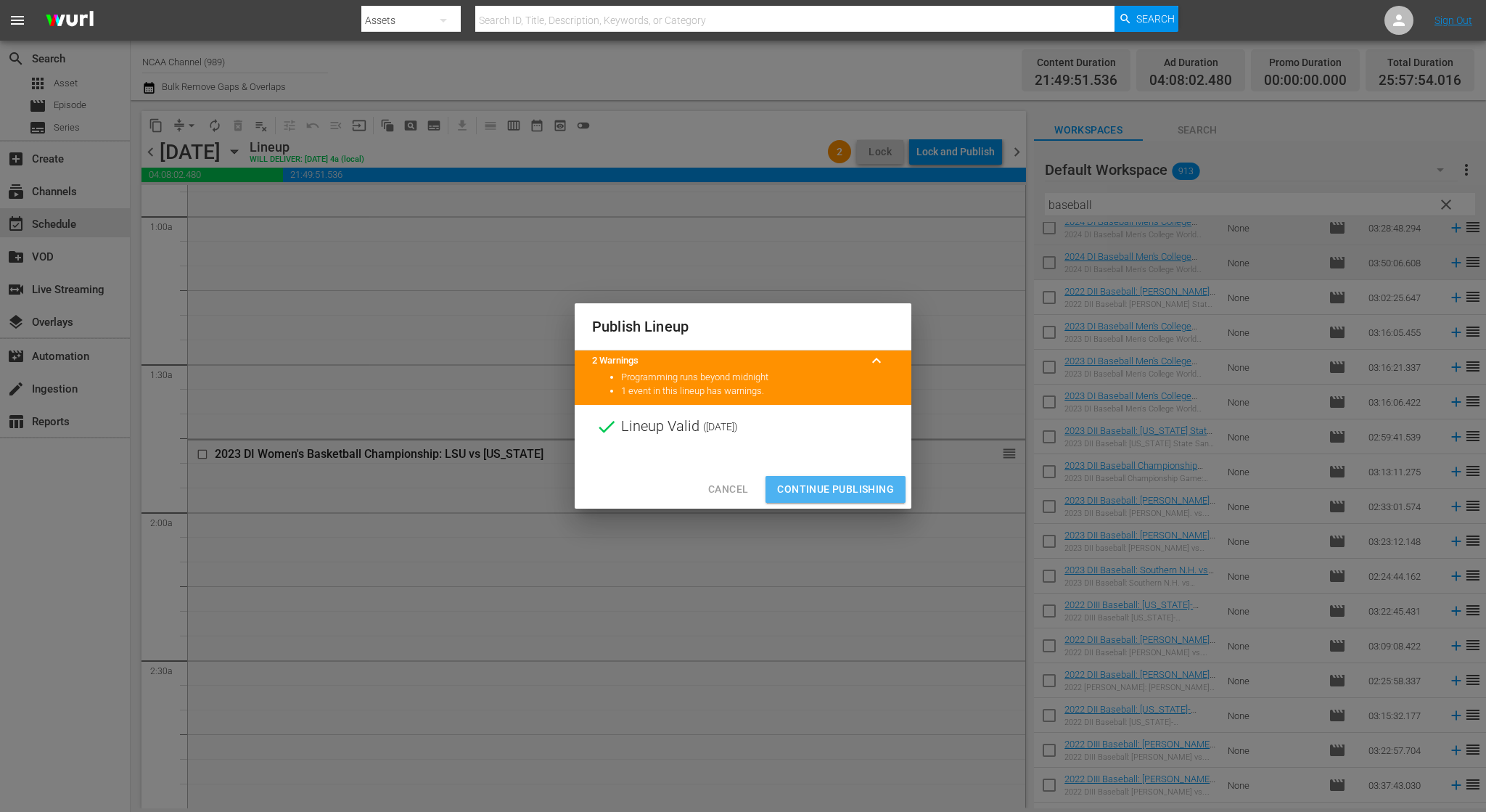
click at [828, 487] on span "Continue Publishing" at bounding box center [836, 489] width 117 height 18
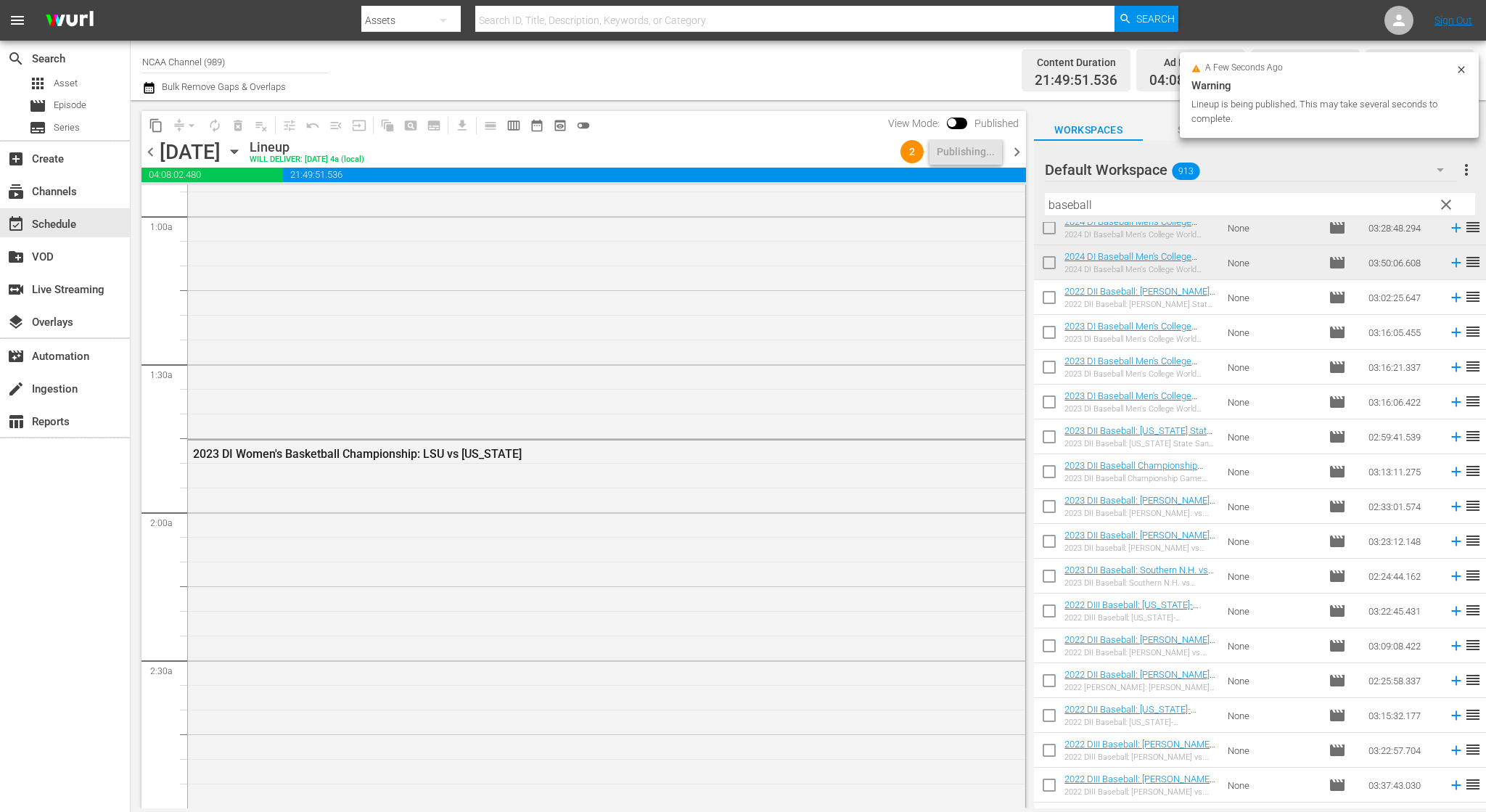
click at [1016, 150] on span "chevron_right" at bounding box center [1017, 152] width 18 height 18
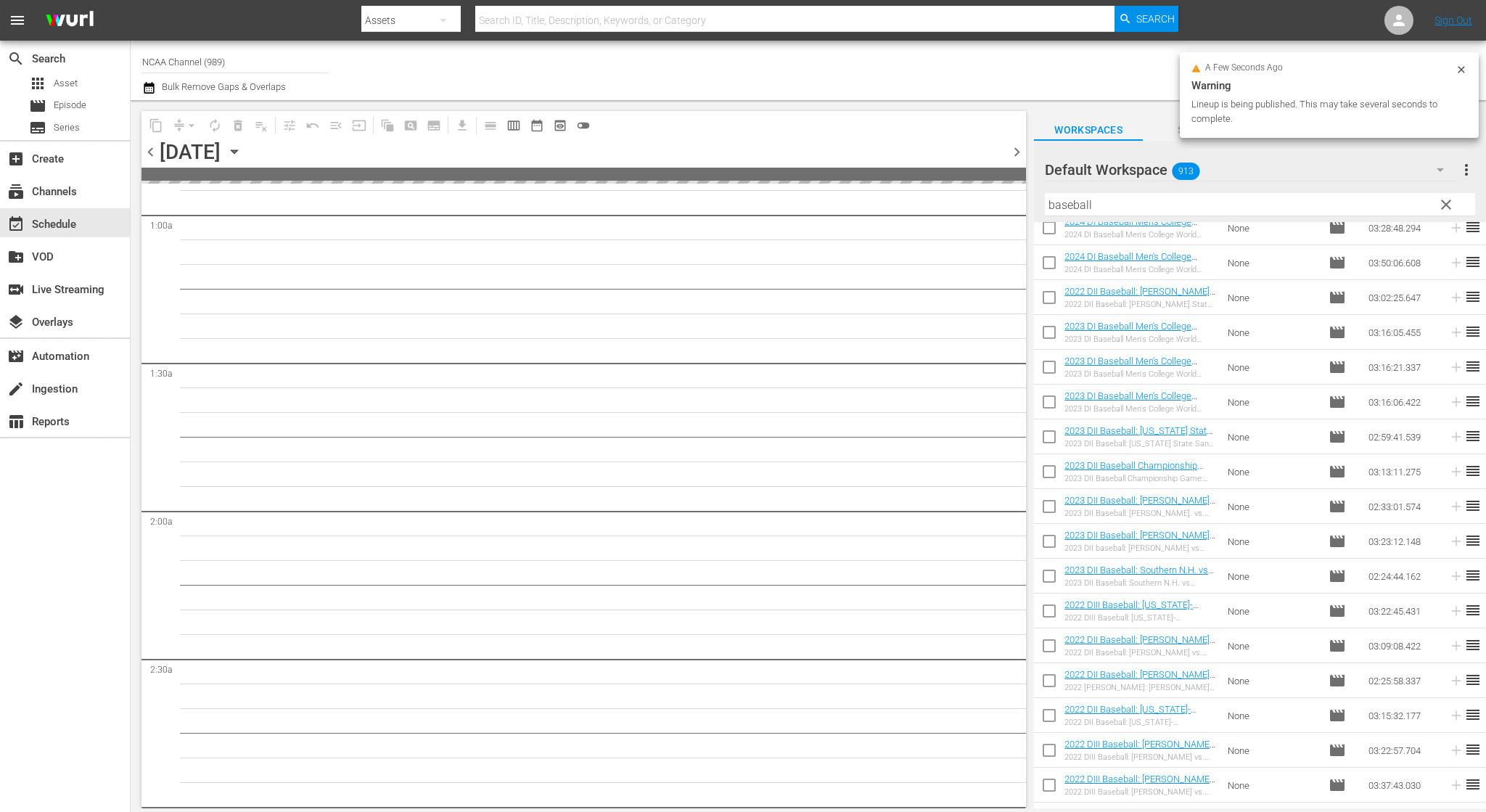
scroll to position [290, 0]
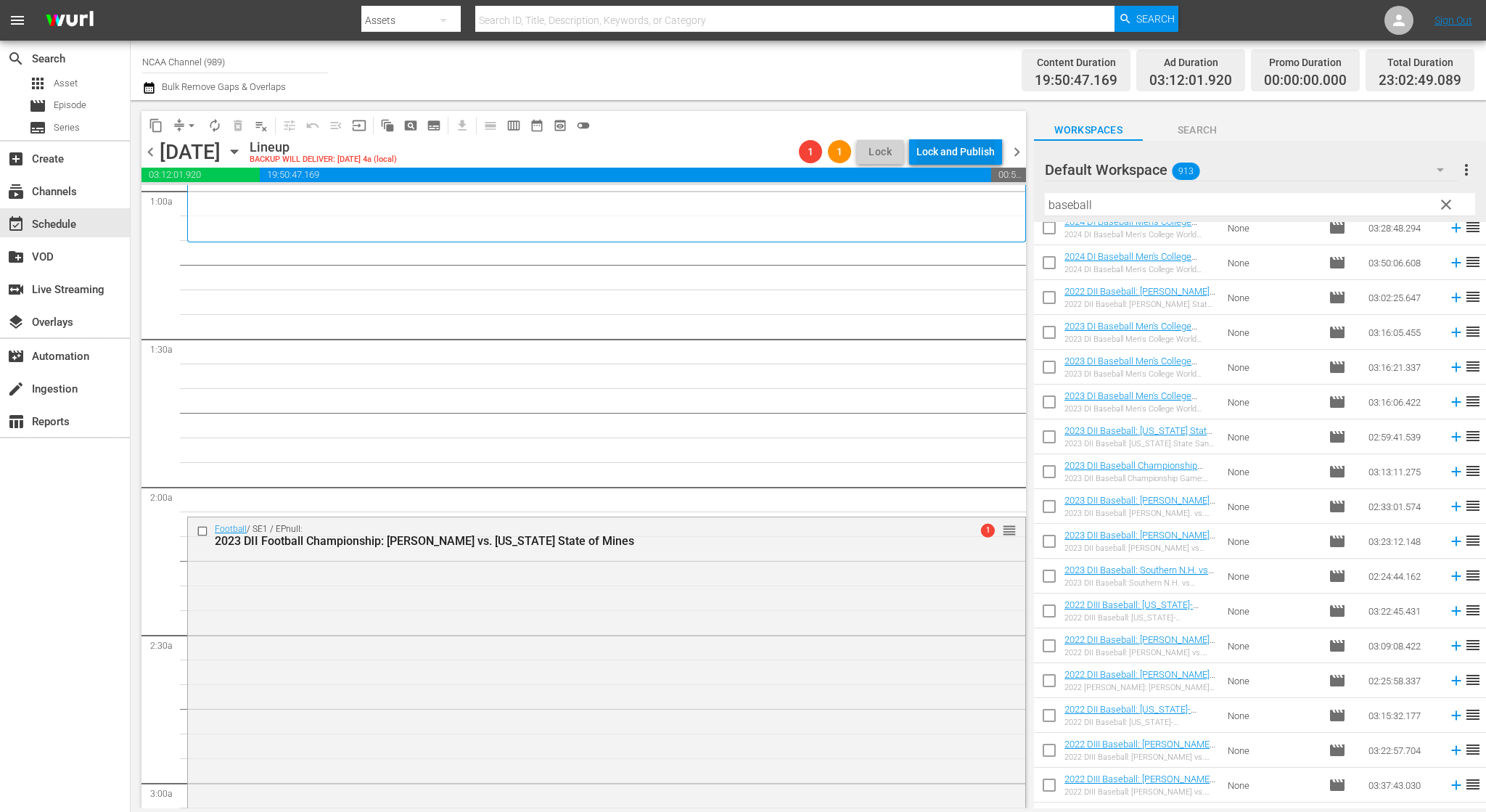
click at [963, 153] on div "Lock and Publish" at bounding box center [955, 151] width 78 height 26
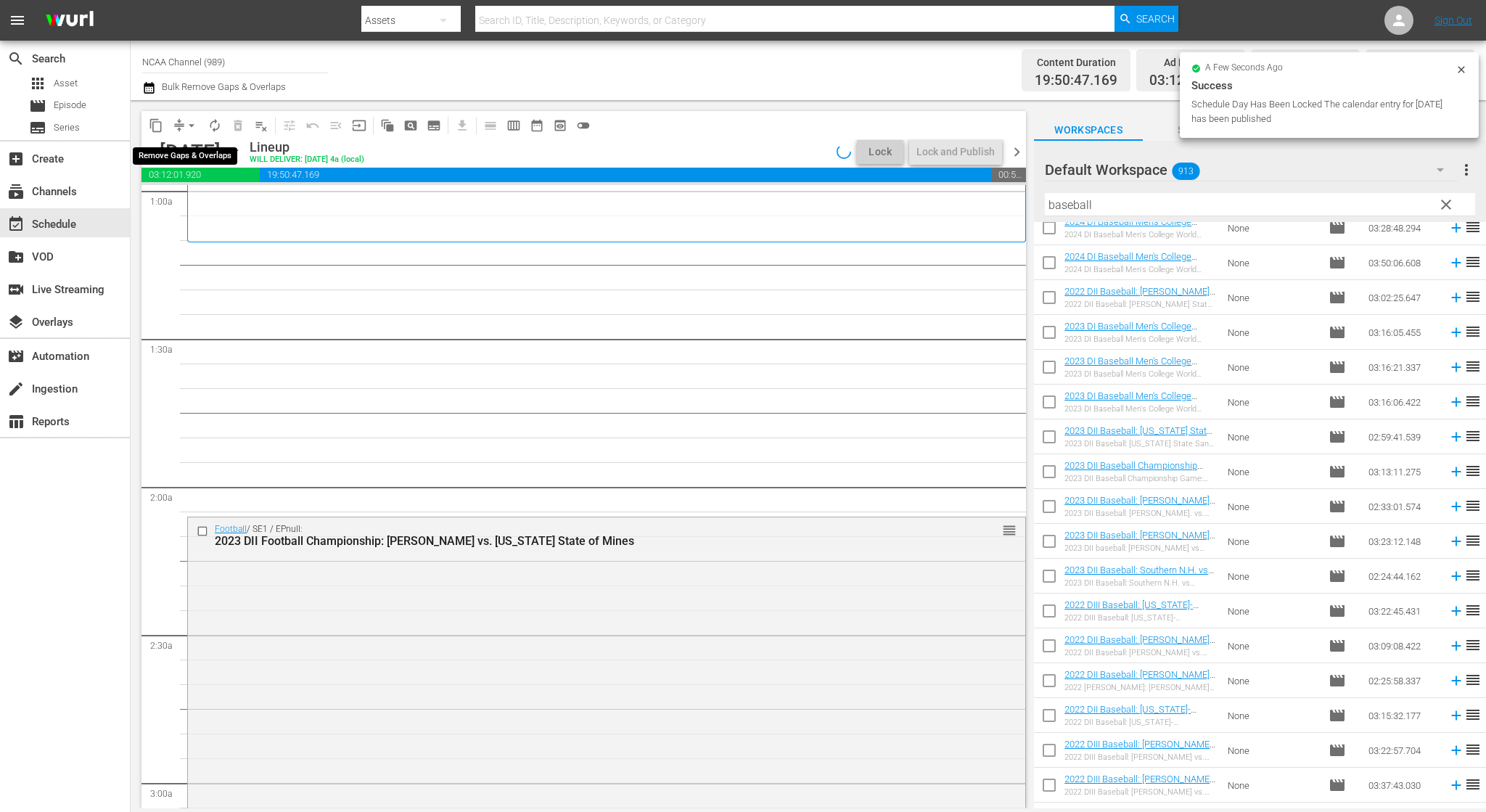
click at [183, 124] on button "arrow_drop_down" at bounding box center [191, 125] width 24 height 24
click at [243, 204] on li "Align to End of Previous Day" at bounding box center [192, 202] width 152 height 24
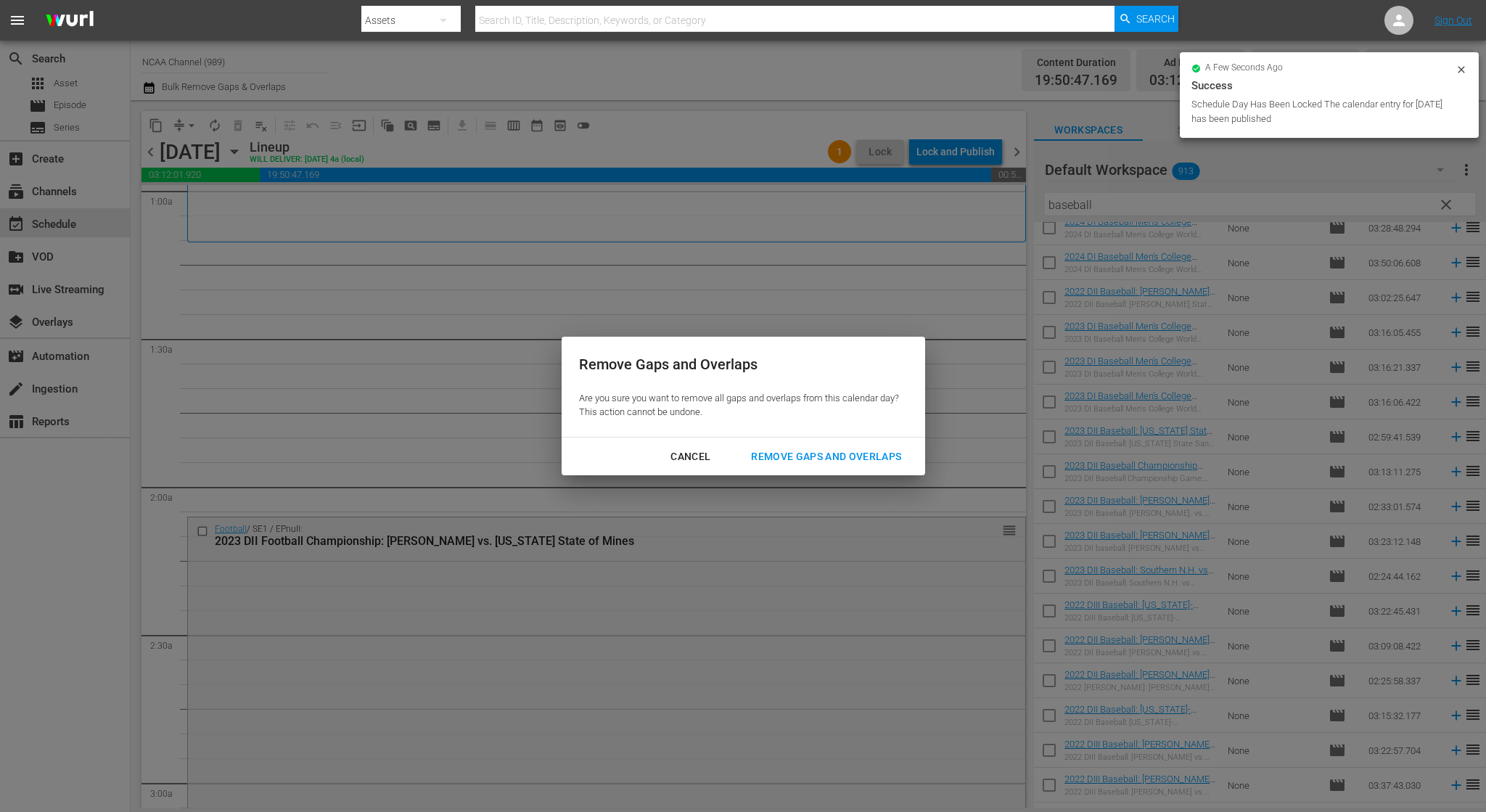
click at [867, 466] on button "Remove Gaps and Overlaps" at bounding box center [826, 456] width 185 height 27
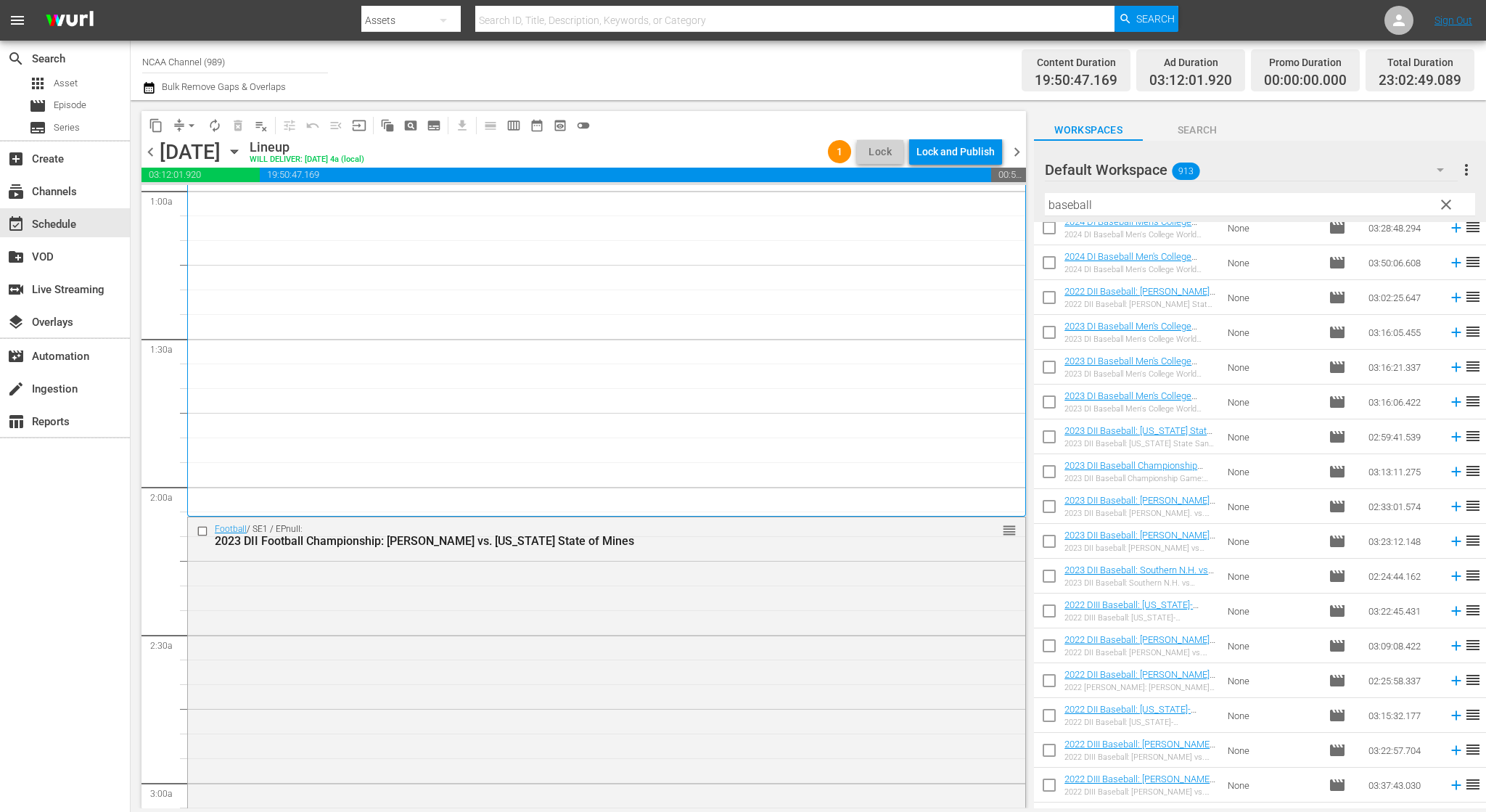
scroll to position [6820, 0]
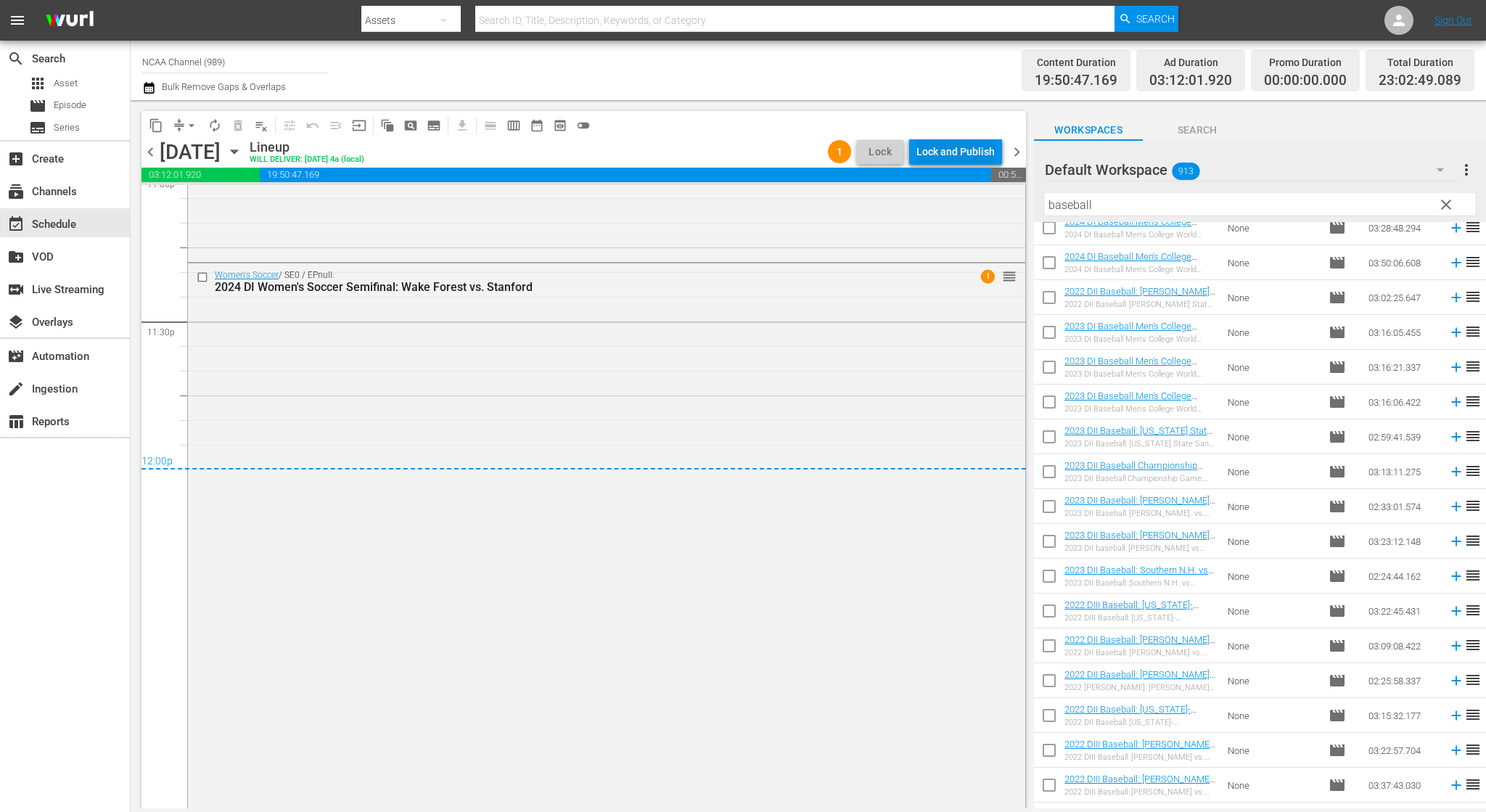
click at [973, 147] on div "Lock and Publish" at bounding box center [955, 151] width 78 height 26
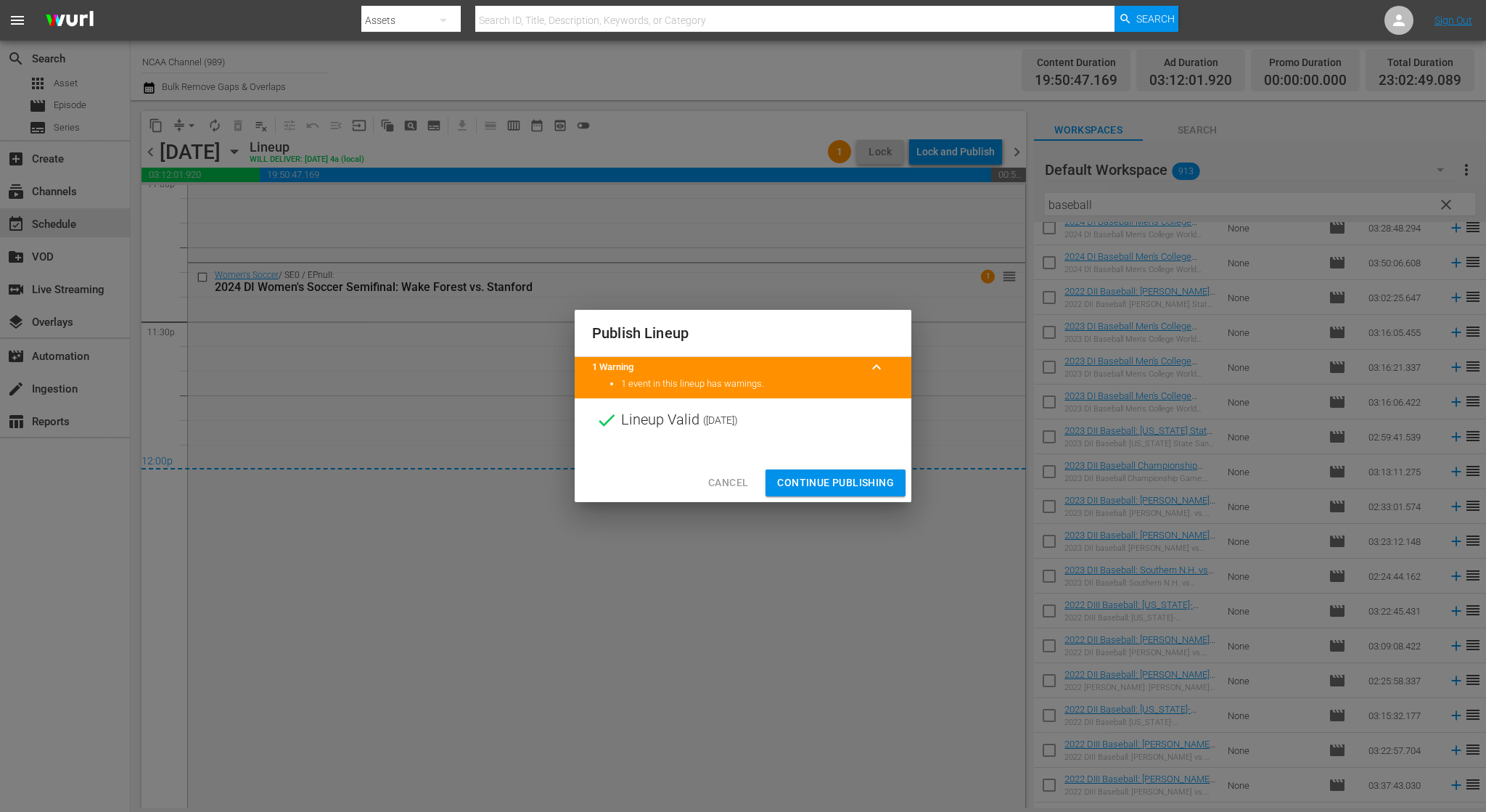
click at [882, 482] on span "Continue Publishing" at bounding box center [836, 483] width 117 height 18
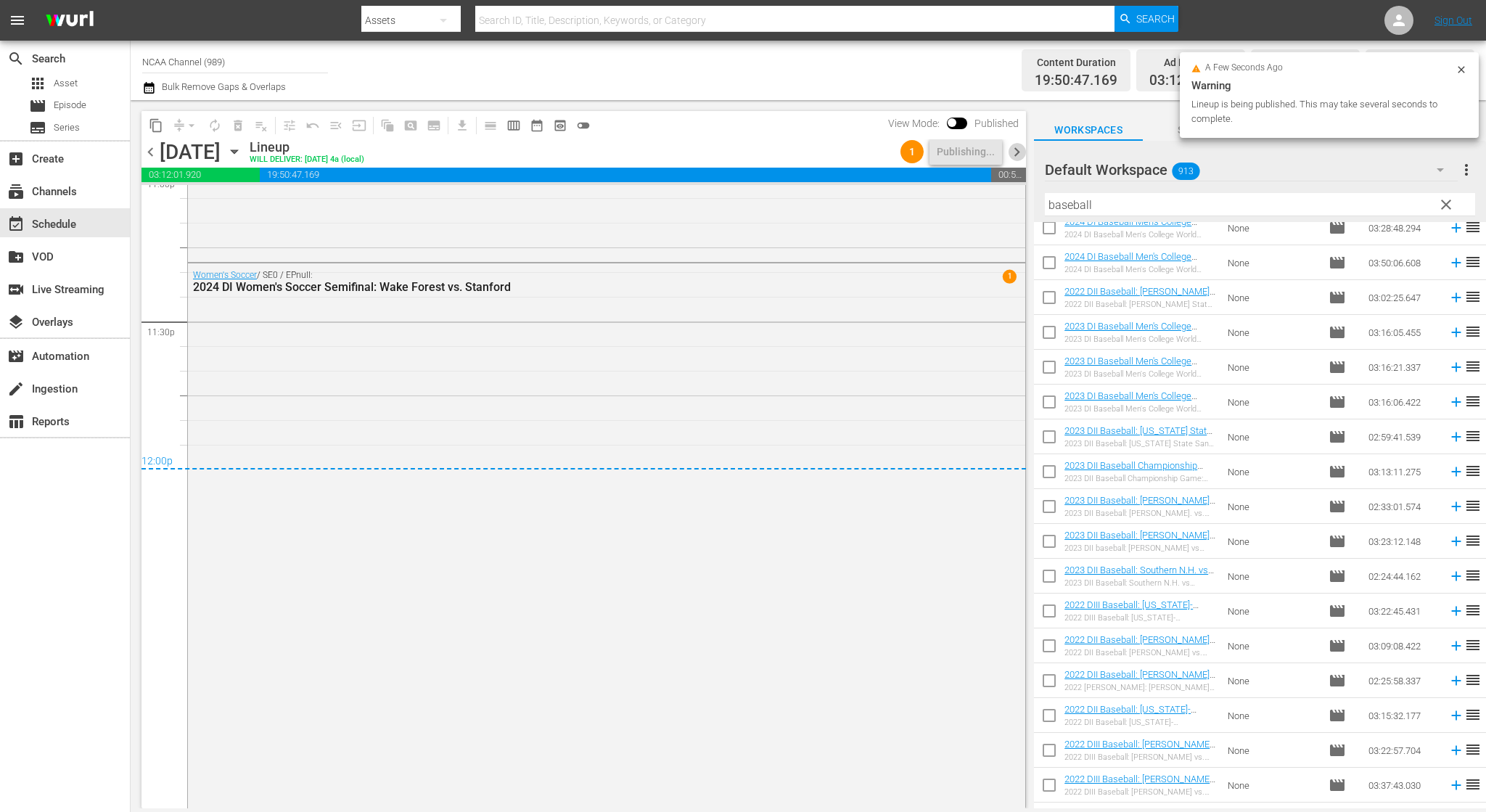
click at [1022, 152] on span "chevron_right" at bounding box center [1017, 152] width 18 height 18
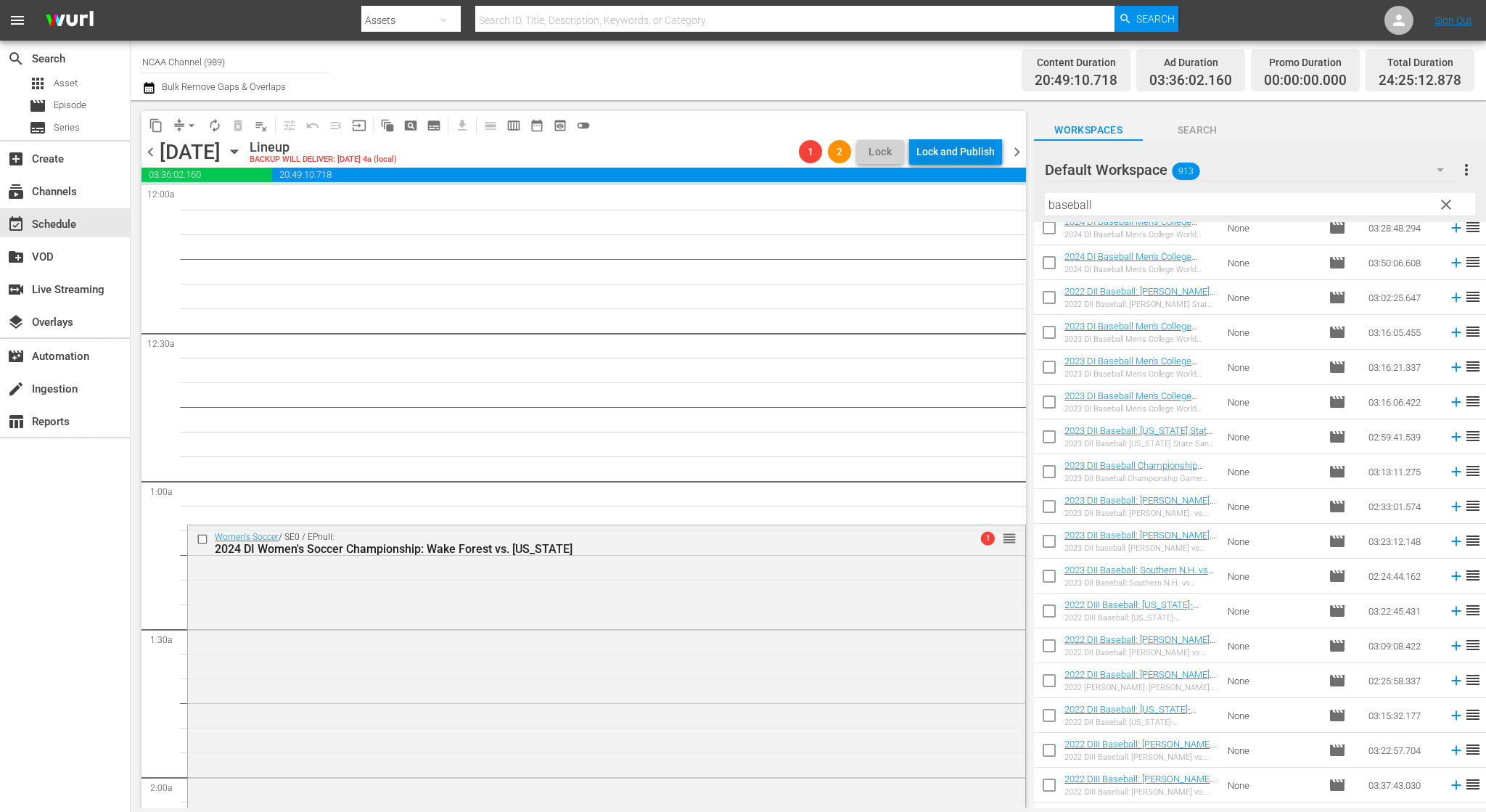
click at [959, 141] on div "Lock and Publish" at bounding box center [955, 151] width 78 height 26
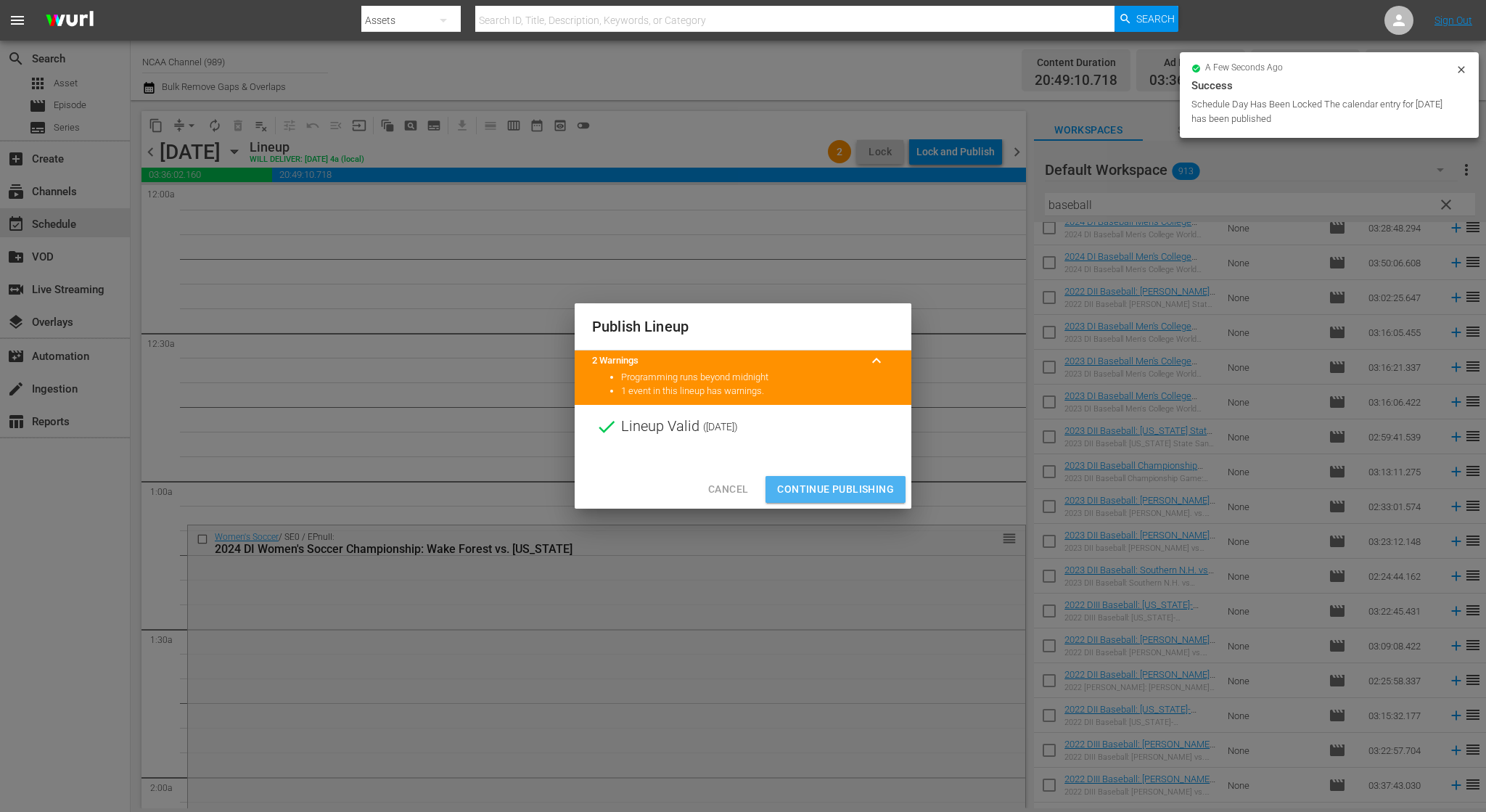
click at [850, 491] on span "Continue Publishing" at bounding box center [836, 489] width 117 height 18
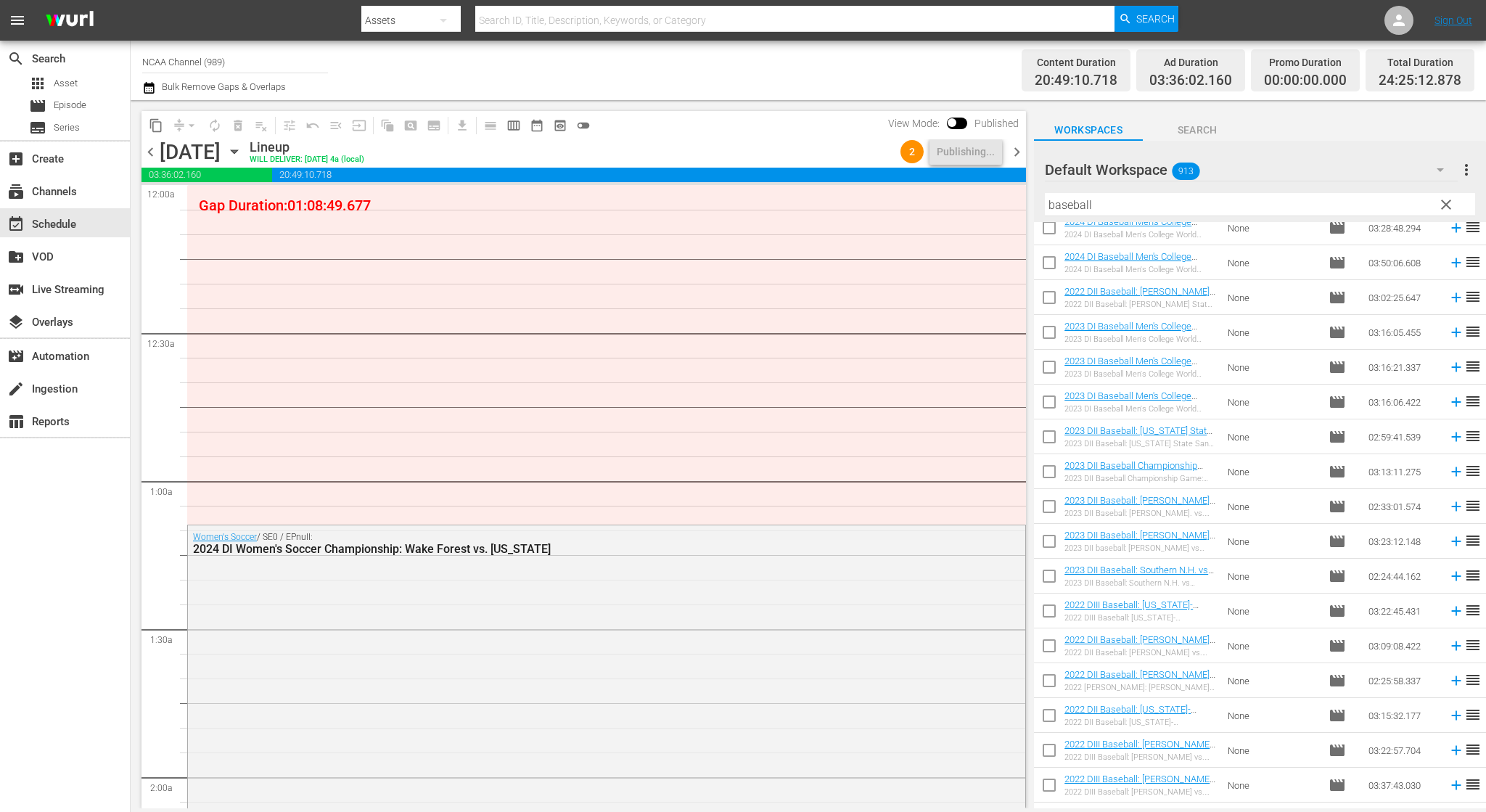
click at [1019, 146] on span "chevron_right" at bounding box center [1017, 152] width 18 height 18
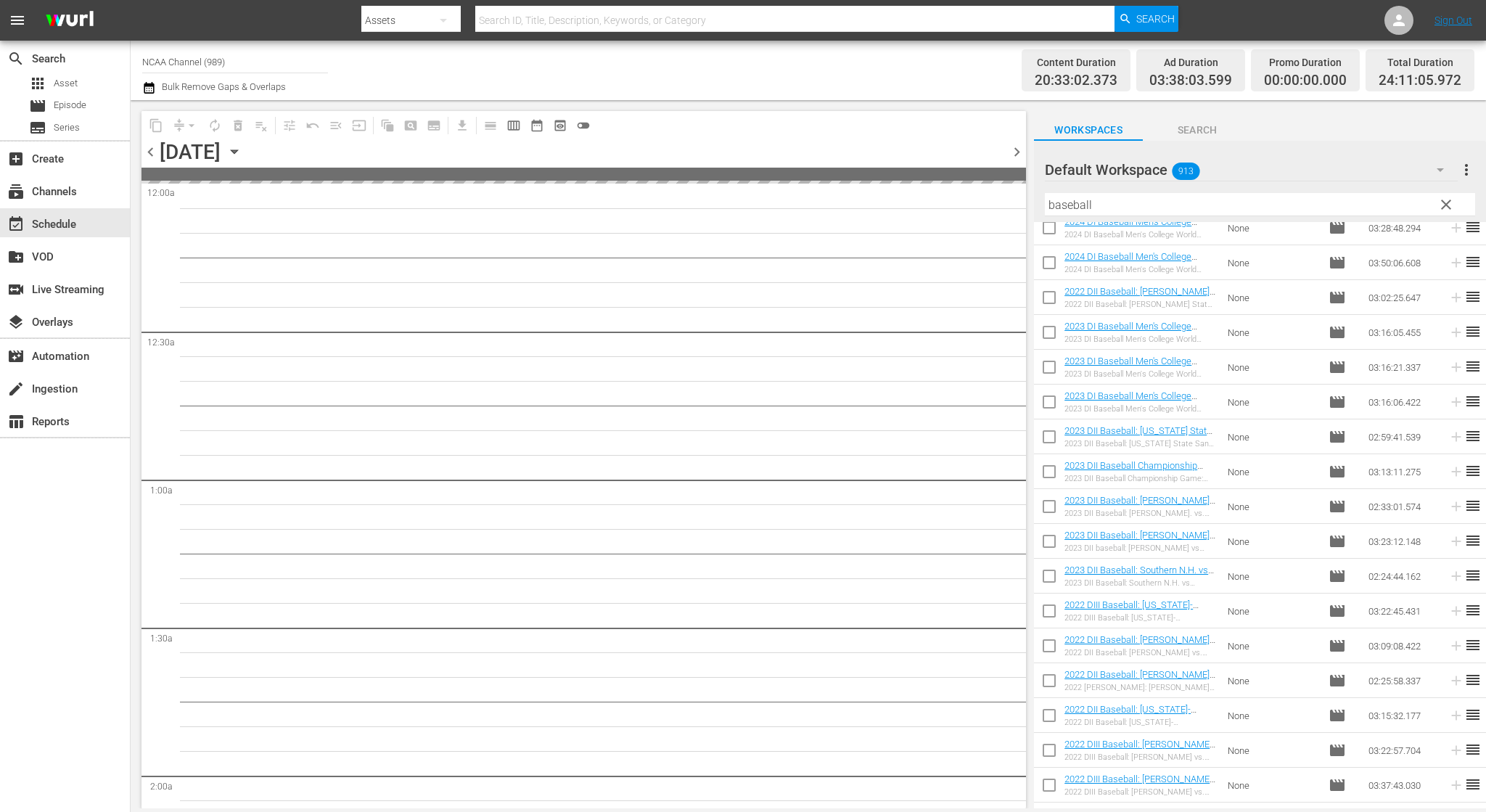
click at [152, 153] on span "chevron_left" at bounding box center [150, 152] width 18 height 18
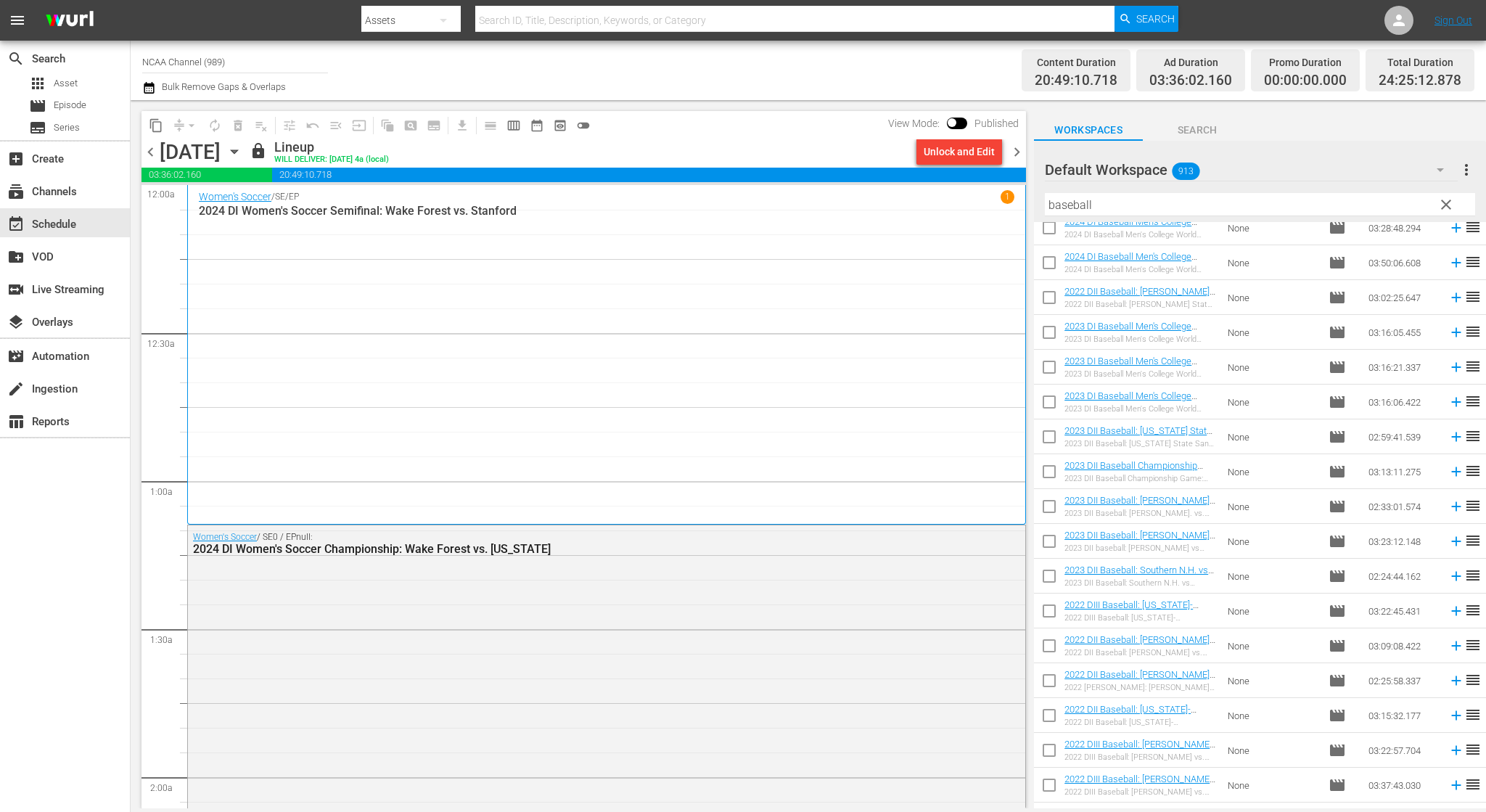
click at [1015, 150] on span "chevron_right" at bounding box center [1017, 152] width 18 height 18
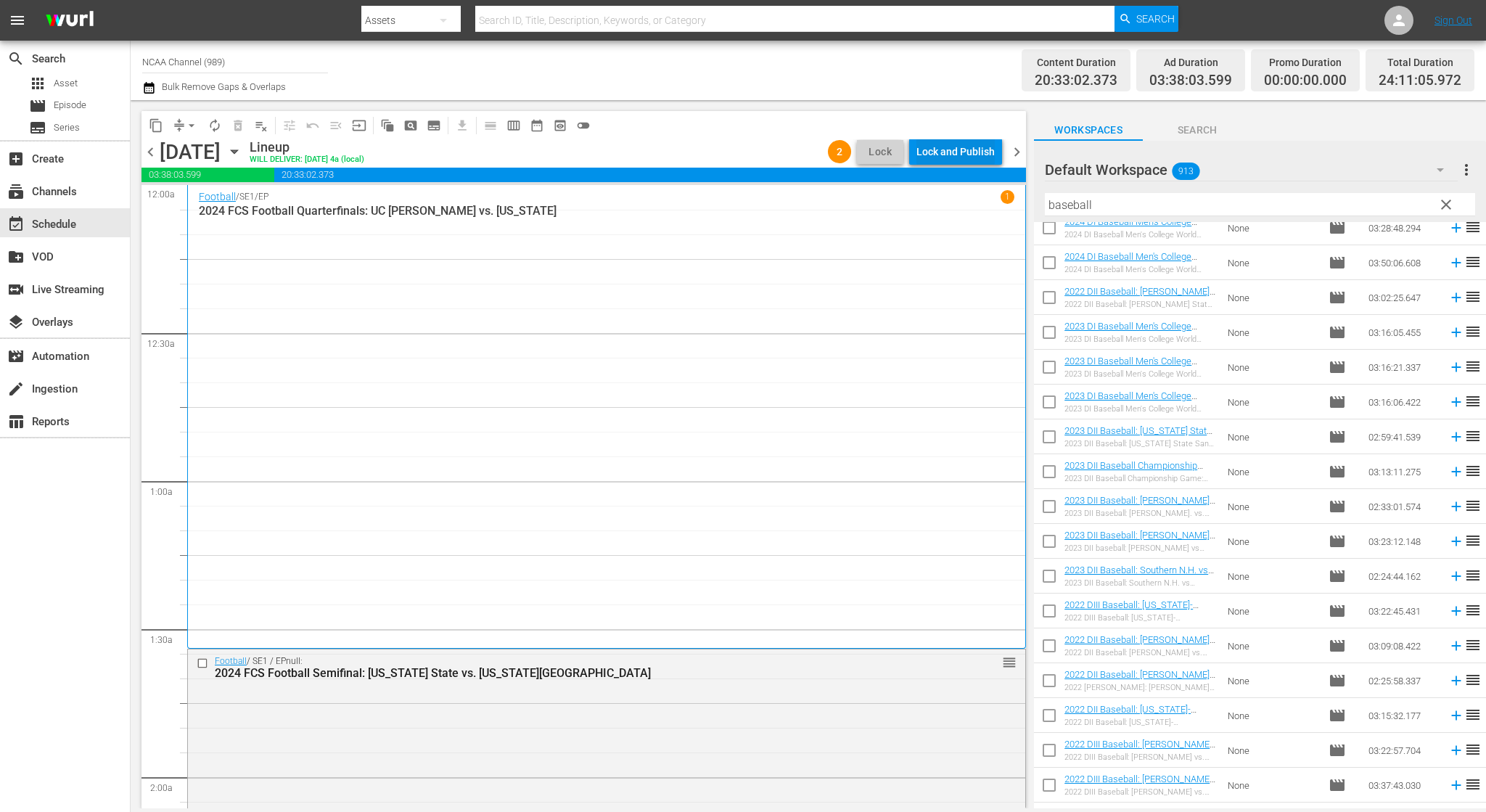
click at [946, 156] on div "Lock and Publish" at bounding box center [955, 151] width 78 height 26
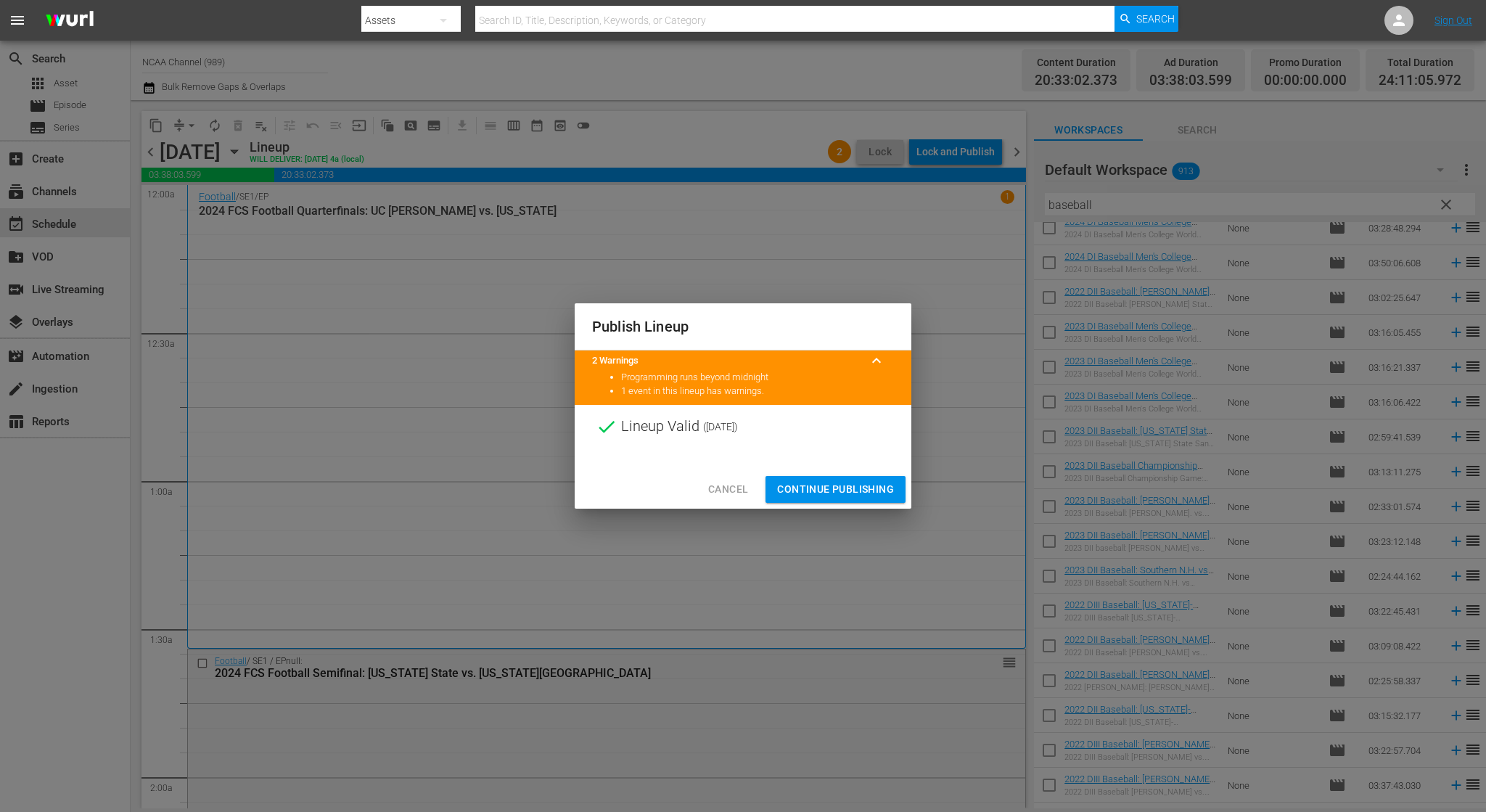
click at [856, 496] on span "Continue Publishing" at bounding box center [836, 489] width 117 height 18
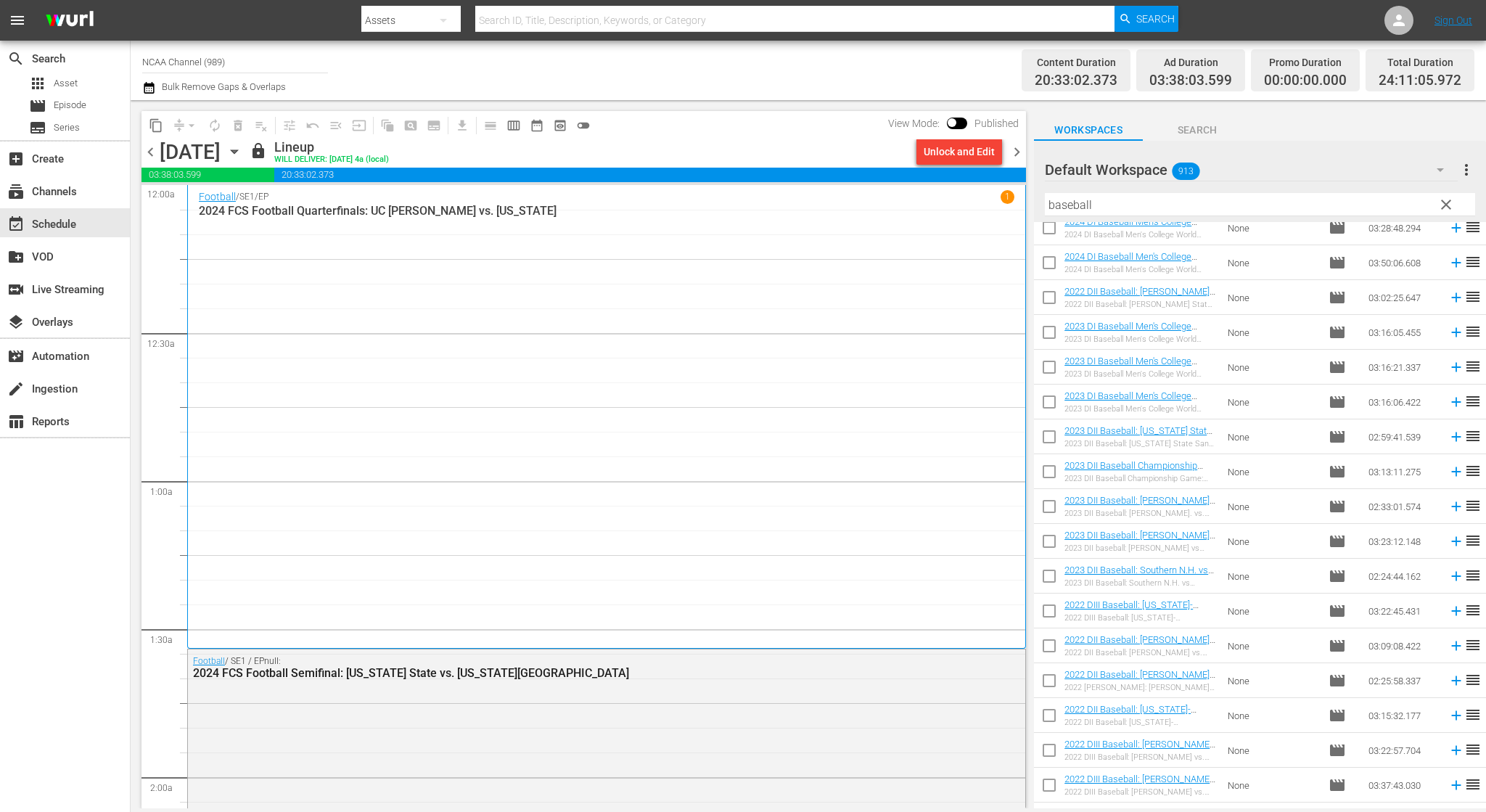
click at [1006, 153] on div "Unlock and Edit" at bounding box center [959, 151] width 98 height 24
click at [1016, 150] on span "chevron_right" at bounding box center [1017, 152] width 18 height 18
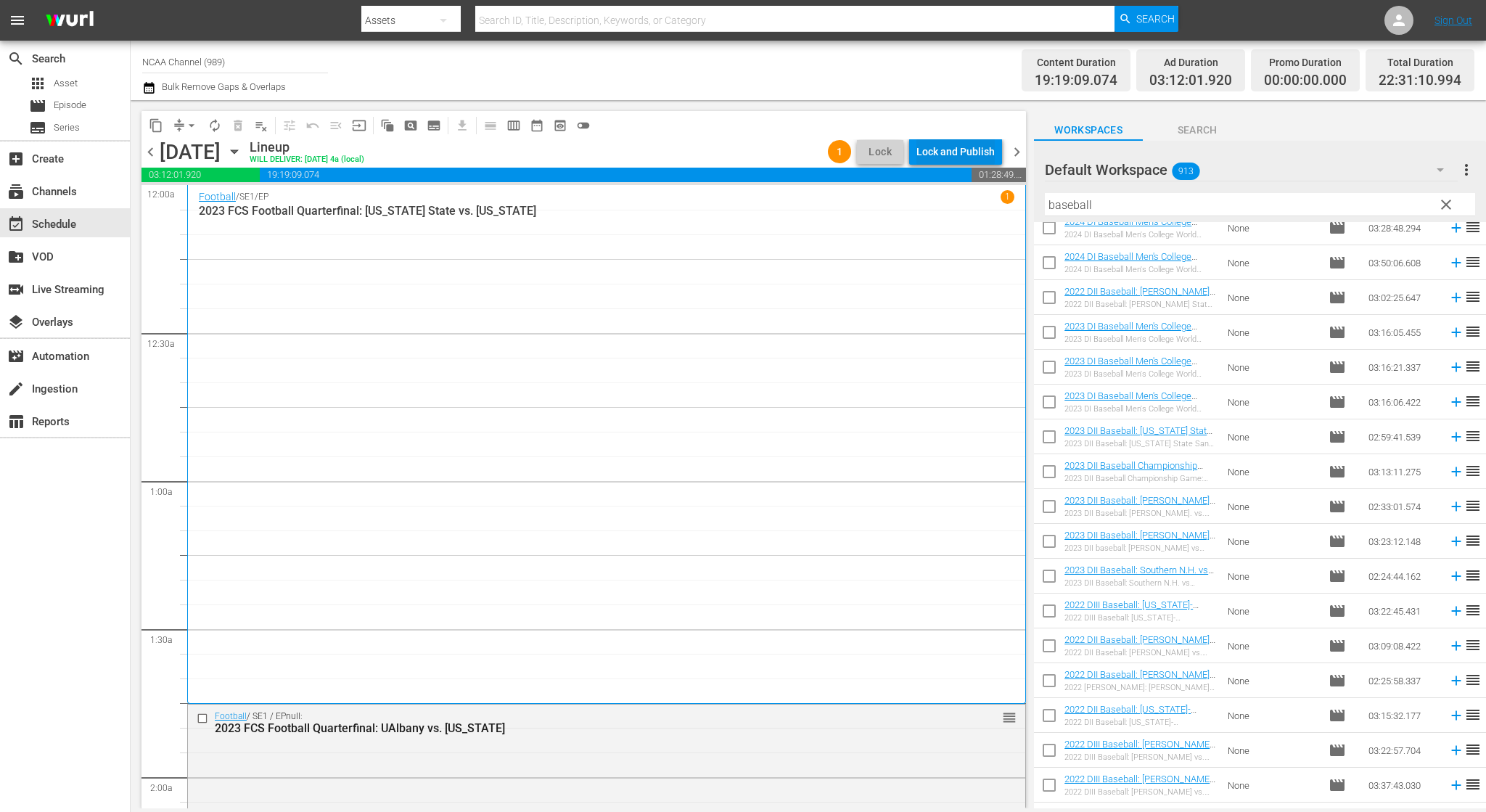
click at [980, 144] on div "Lock and Publish" at bounding box center [955, 151] width 78 height 26
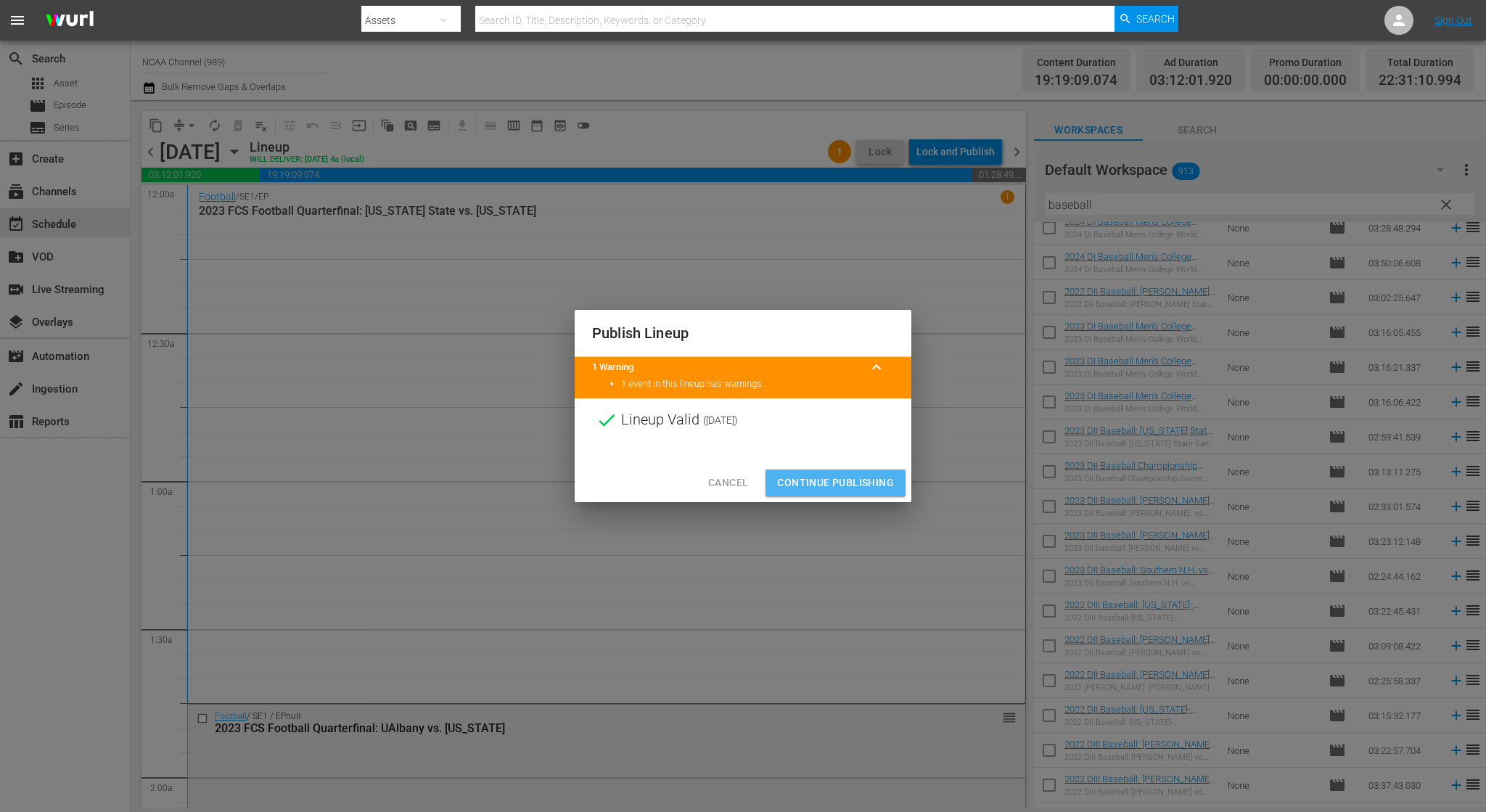
click at [853, 485] on span "Continue Publishing" at bounding box center [836, 483] width 117 height 18
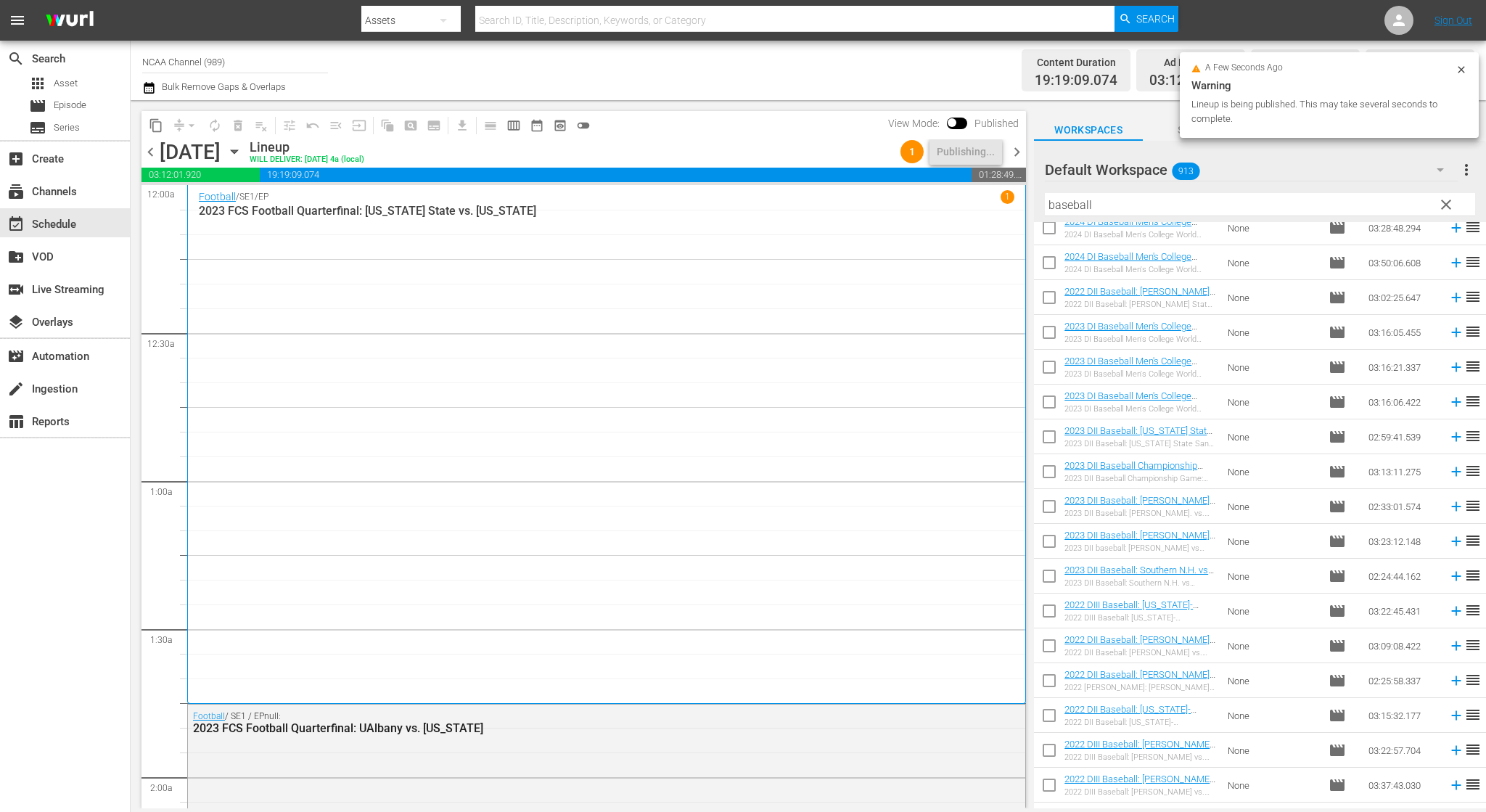
click at [1017, 148] on span "chevron_right" at bounding box center [1017, 152] width 18 height 18
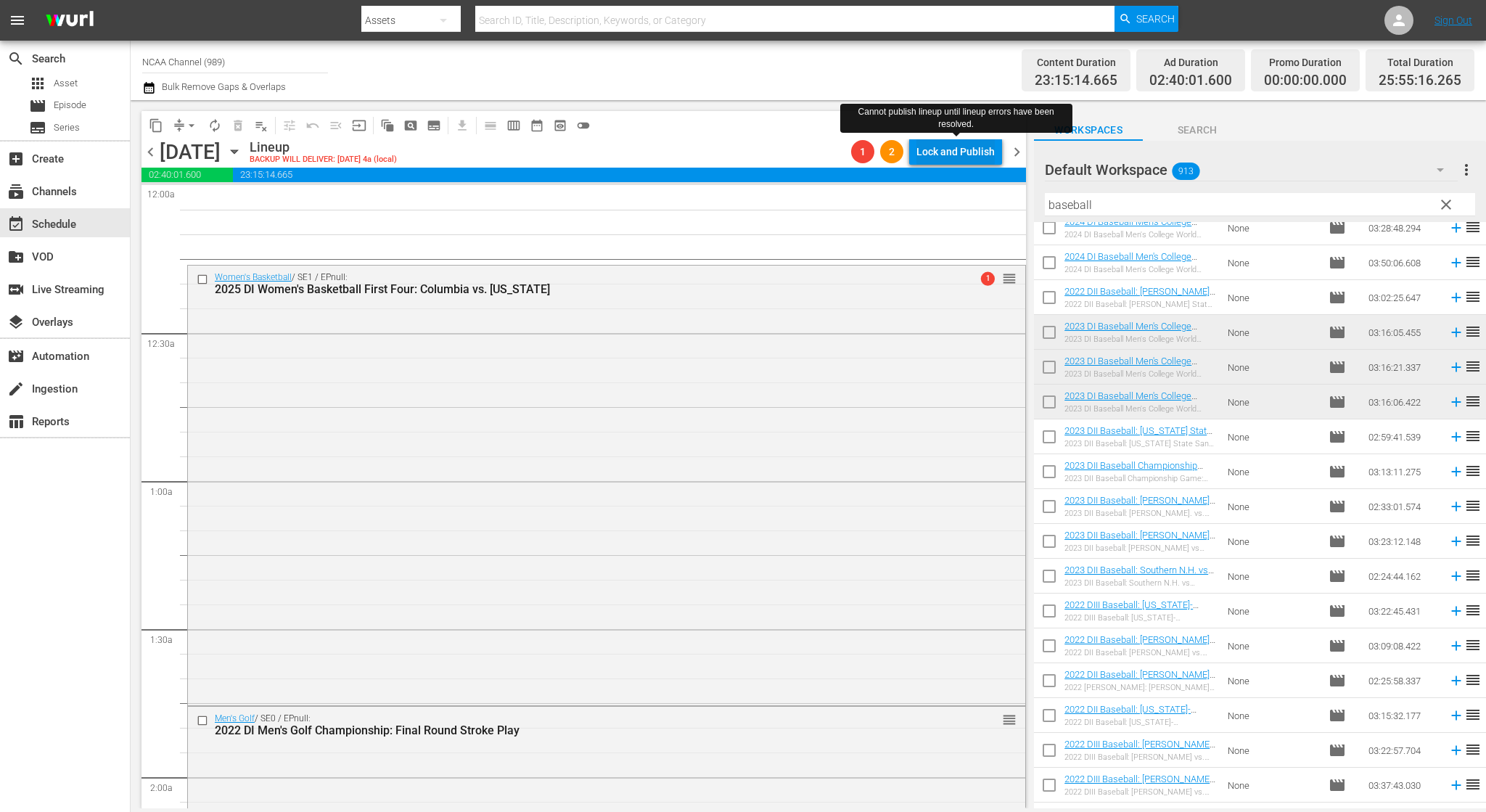
click at [943, 152] on div "Lock and Publish" at bounding box center [955, 151] width 78 height 26
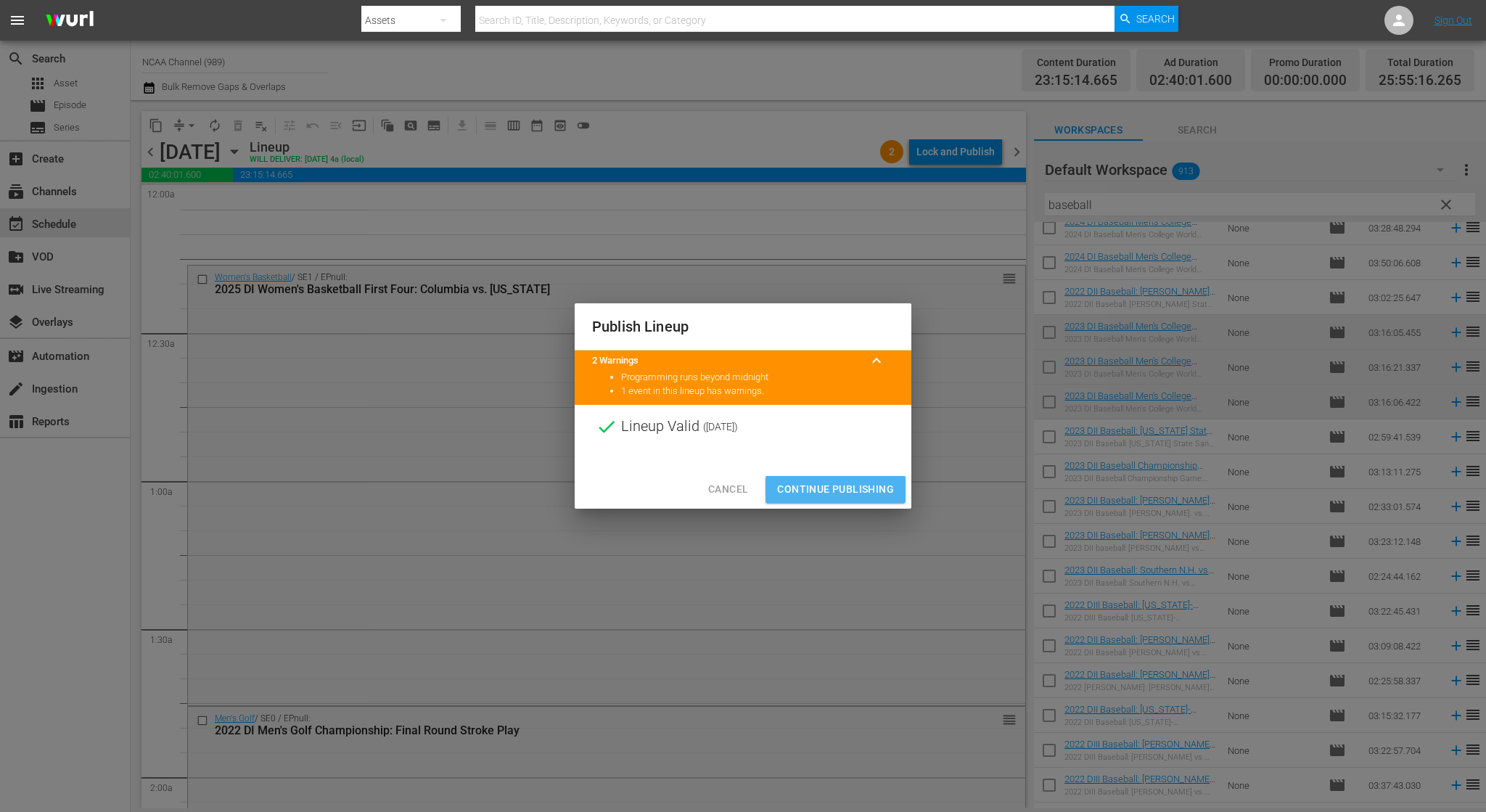
click at [823, 478] on button "Continue Publishing" at bounding box center [836, 489] width 140 height 27
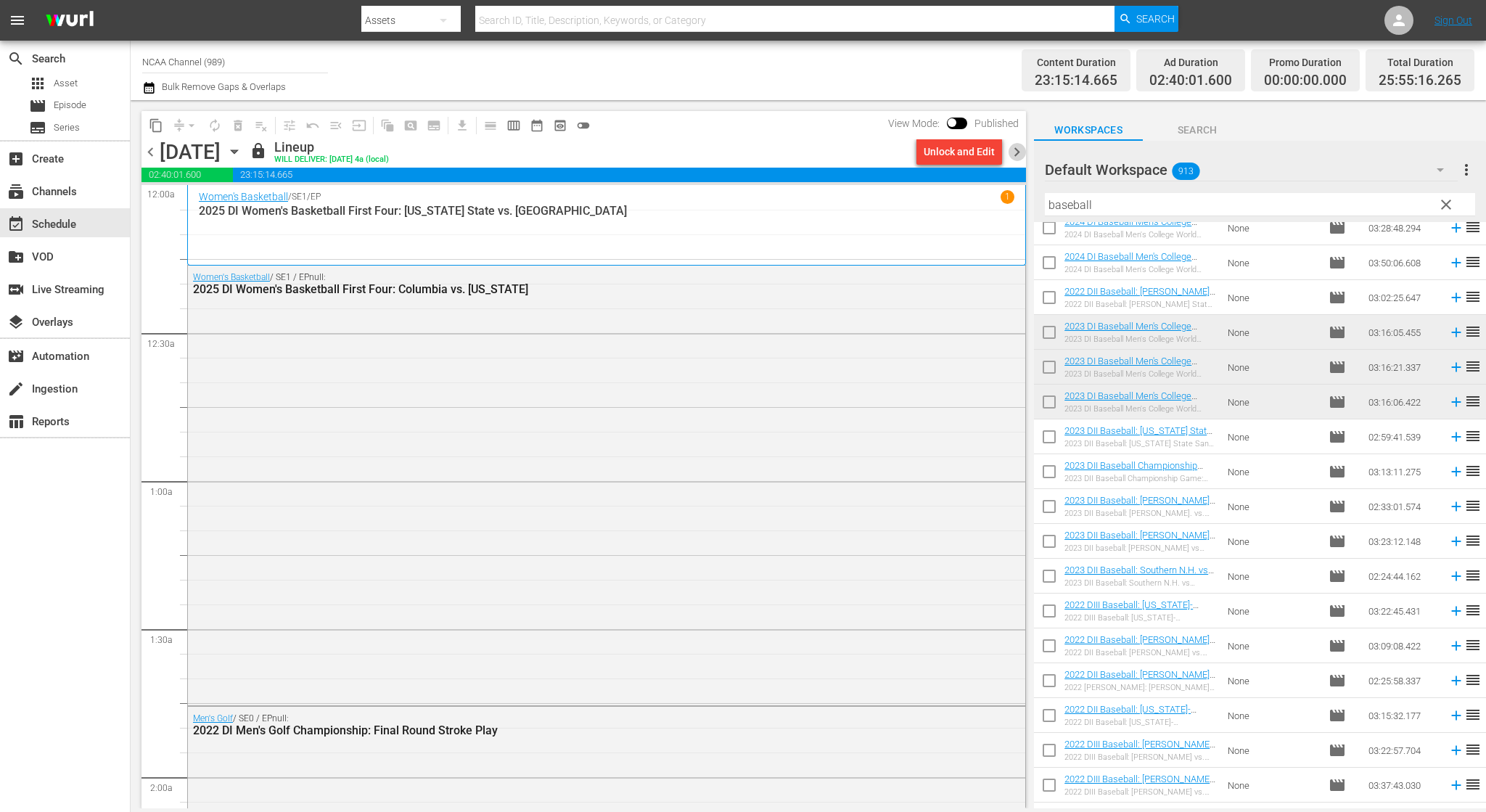
click at [1019, 143] on span "chevron_right" at bounding box center [1017, 152] width 18 height 18
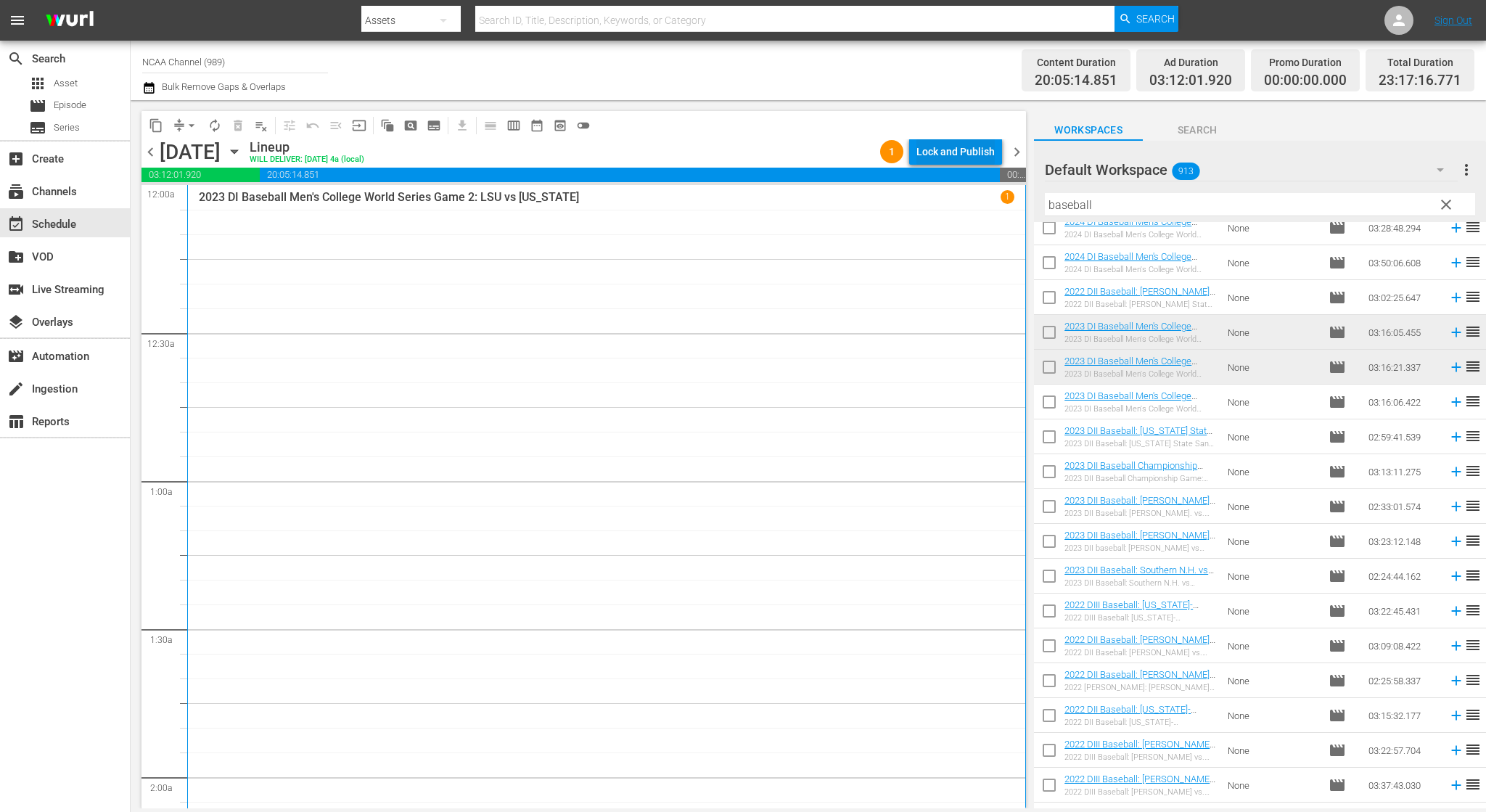
click at [941, 172] on span "20:05:14.851" at bounding box center [630, 175] width 740 height 15
click at [943, 155] on div "Lock and Publish" at bounding box center [955, 151] width 78 height 26
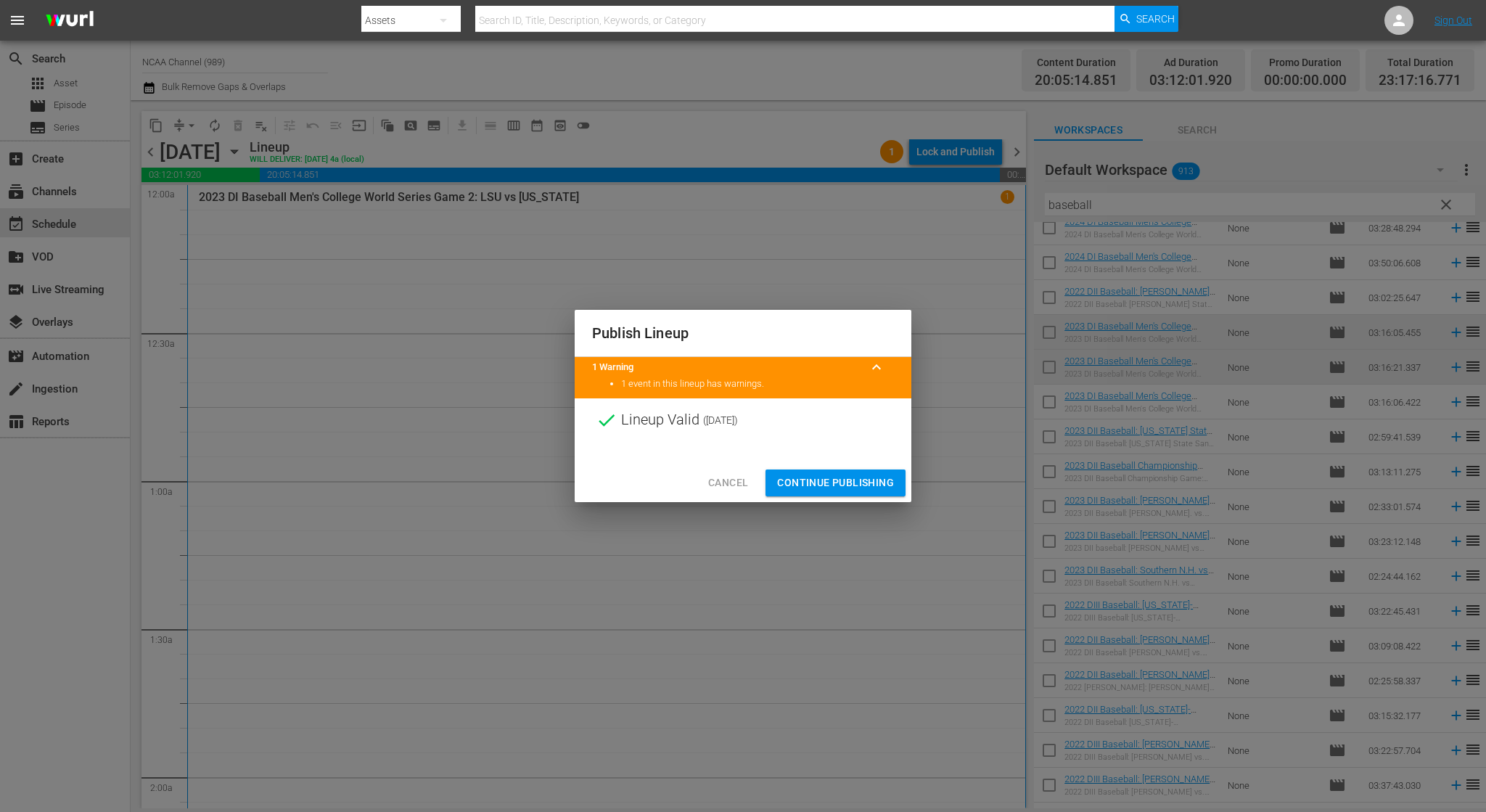
click at [822, 489] on span "Continue Publishing" at bounding box center [836, 483] width 117 height 18
